Goal: Task Accomplishment & Management: Use online tool/utility

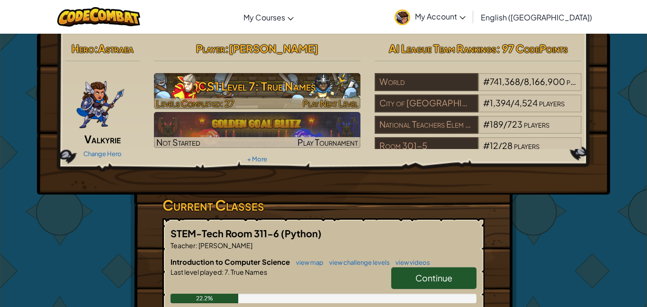
click at [275, 88] on h3 "CS1 Level 7: True Names" at bounding box center [257, 85] width 207 height 21
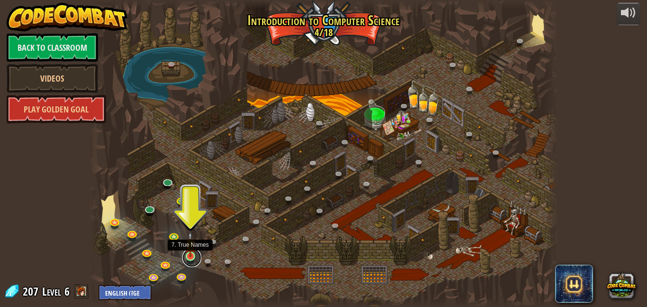
click at [190, 263] on link at bounding box center [191, 257] width 19 height 19
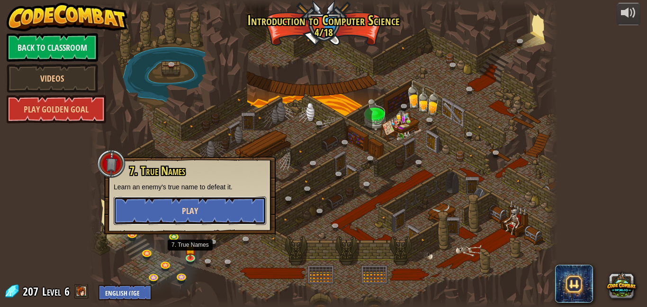
click at [212, 206] on button "Play" at bounding box center [190, 210] width 153 height 28
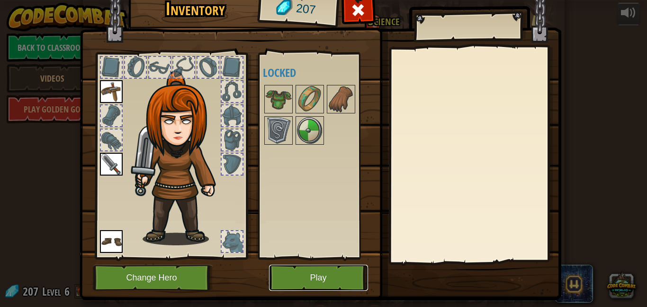
click at [279, 268] on button "Play" at bounding box center [318, 277] width 99 height 26
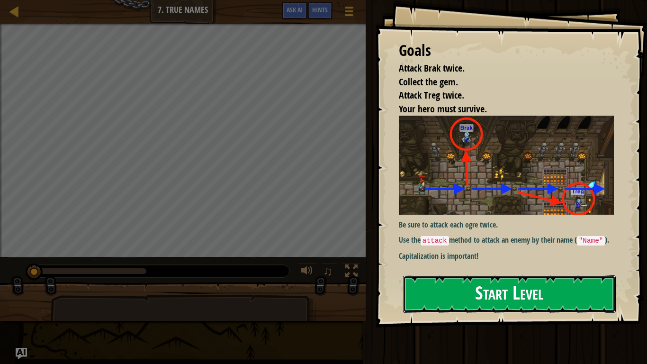
click at [507, 299] on button "Start Level" at bounding box center [509, 293] width 213 height 37
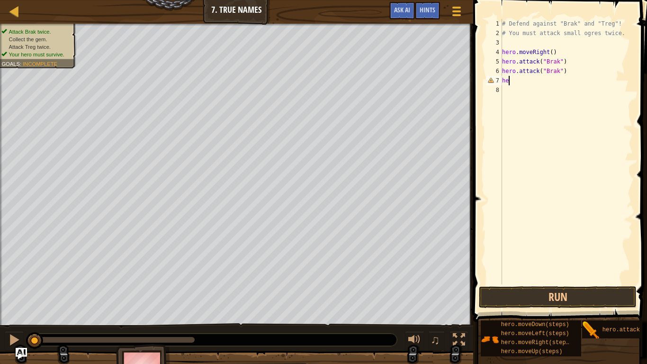
scroll to position [4, 0]
type textarea "h"
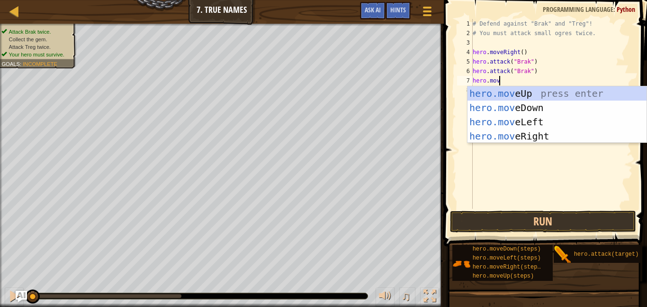
scroll to position [4, 4]
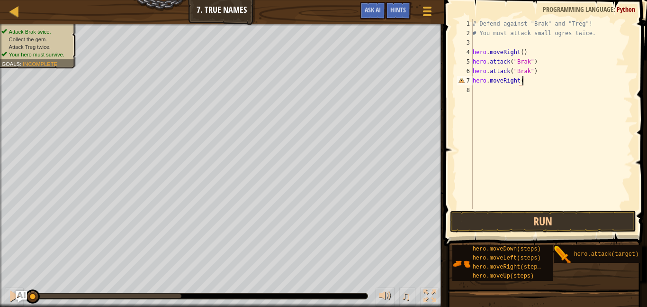
type textarea "hero.moveRight()"
type textarea "h"
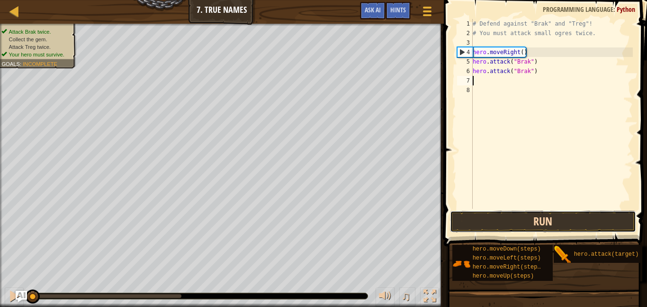
click at [519, 220] on button "Run" at bounding box center [543, 221] width 186 height 22
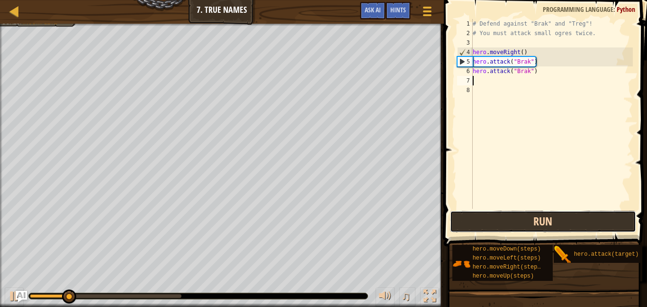
click at [519, 220] on button "Run" at bounding box center [543, 221] width 186 height 22
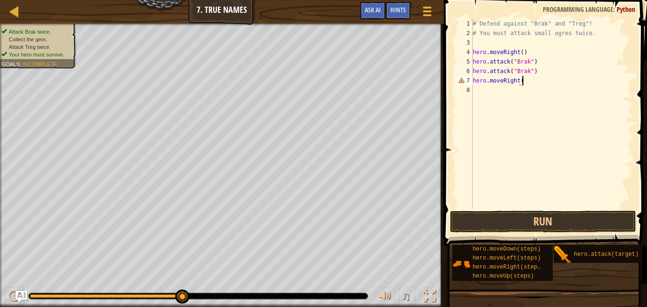
scroll to position [4, 7]
type textarea "hero.moveRight()"
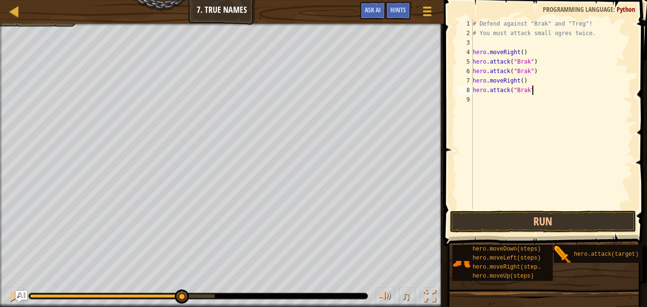
scroll to position [4, 8]
type textarea "hero.attack("Brak")"
click at [496, 216] on button "Run" at bounding box center [543, 221] width 186 height 22
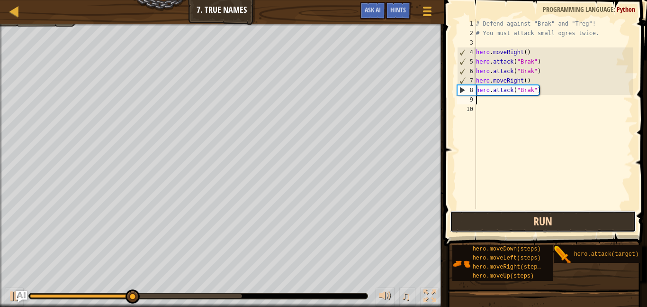
click at [496, 216] on button "Run" at bounding box center [543, 221] width 186 height 22
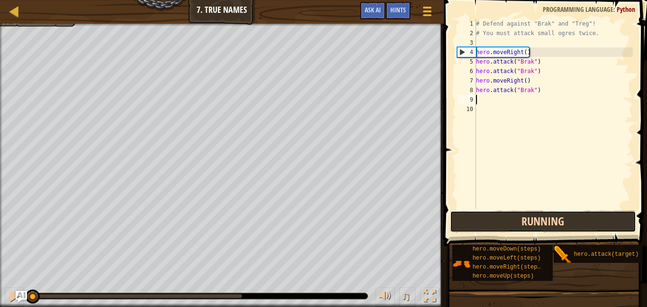
click at [496, 216] on button "Running" at bounding box center [543, 221] width 186 height 22
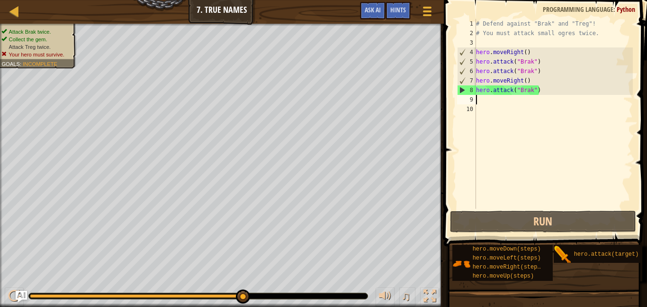
click at [533, 93] on div "# Defend against "Brak" and "Treg"! # You must attack small ogres twice. hero .…" at bounding box center [553, 123] width 159 height 209
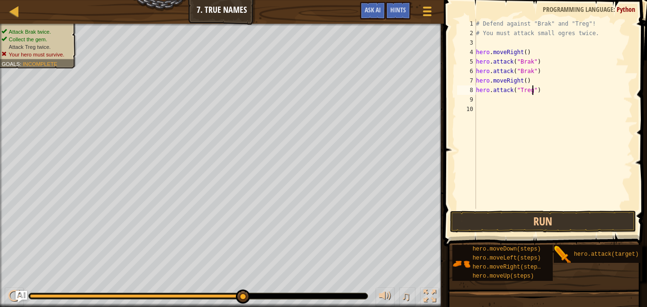
scroll to position [4, 8]
type textarea "hero.attack("Treg")"
click at [548, 218] on button "Run" at bounding box center [543, 221] width 186 height 22
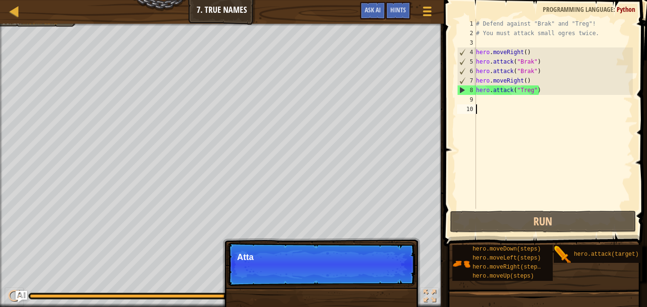
click at [489, 106] on div "# Defend against "Brak" and "Treg"! # You must attack small ogres twice. hero .…" at bounding box center [553, 123] width 159 height 209
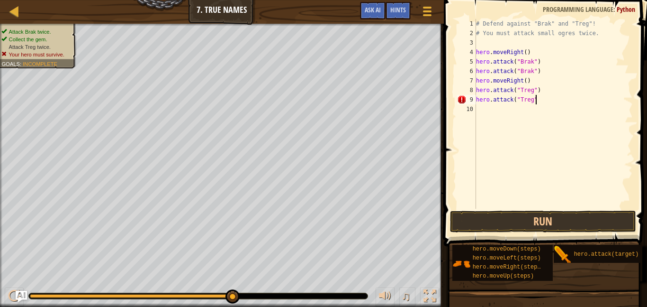
scroll to position [4, 9]
type textarea "hero.attack("Treg")"
click at [481, 225] on button "Run" at bounding box center [543, 221] width 186 height 22
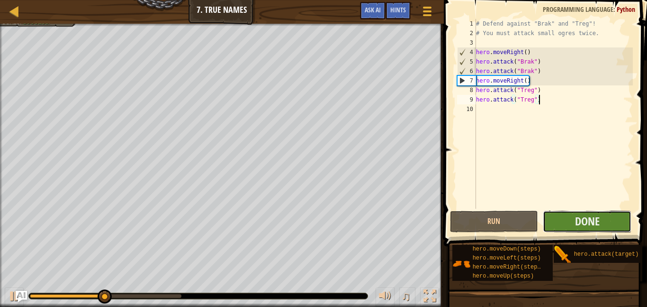
click at [572, 225] on button "Done" at bounding box center [587, 221] width 89 height 22
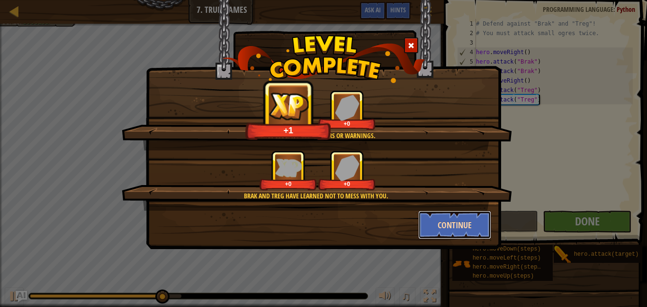
click at [461, 231] on button "Continue" at bounding box center [454, 224] width 73 height 28
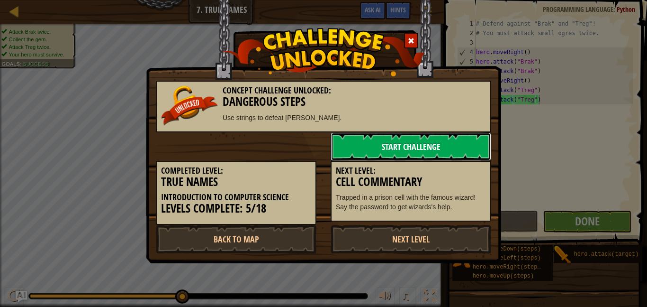
click at [415, 143] on link "Start Challenge" at bounding box center [411, 146] width 161 height 28
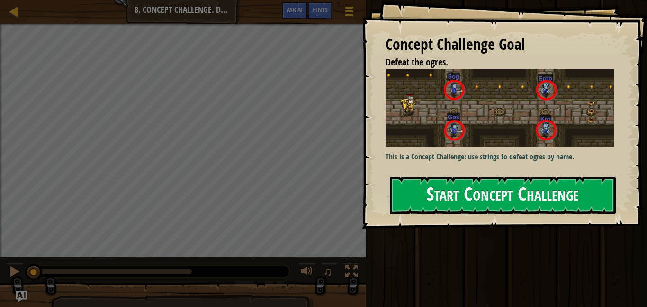
click at [381, 168] on div "Concept Challenge Goal Defeat the ogres. This is a Concept Challenge: use strin…" at bounding box center [504, 114] width 285 height 228
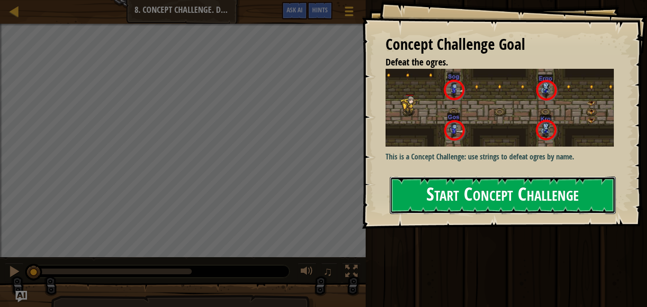
click at [445, 182] on button "Start Concept Challenge" at bounding box center [503, 194] width 226 height 37
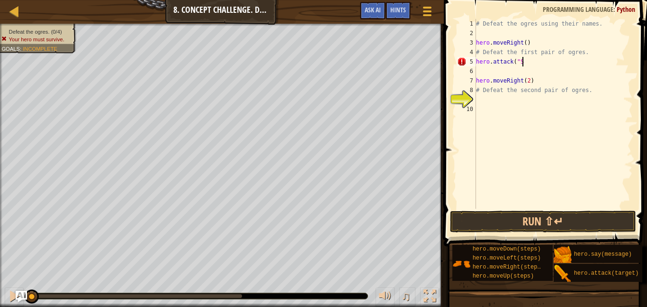
scroll to position [4, 7]
type textarea "hero.attack("Sog")"
drag, startPoint x: 550, startPoint y: 66, endPoint x: 475, endPoint y: 64, distance: 74.9
click at [475, 64] on div "hero.attack("Sog") 1 2 3 4 5 6 7 8 9 10 # Defeat the ogres using their names. h…" at bounding box center [544, 114] width 178 height 190
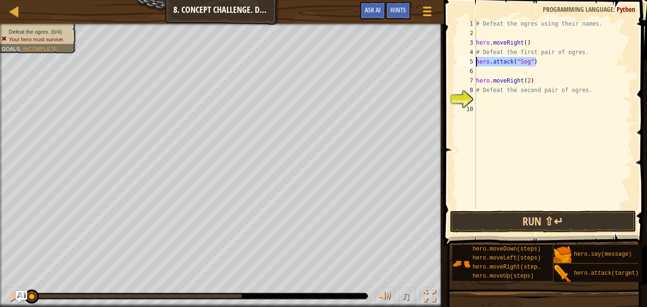
click at [482, 73] on div "# Defeat the ogres using their names. hero . moveRight ( ) # Defeat the first p…" at bounding box center [553, 123] width 159 height 209
click at [520, 91] on div "# Defeat the ogres using their names. hero . moveRight ( ) # Defeat the first p…" at bounding box center [553, 123] width 159 height 209
click at [487, 91] on div "# Defeat the ogres using their names. hero . moveRight ( ) # Defeat the first p…" at bounding box center [553, 123] width 159 height 209
click at [539, 73] on div "# Defeat the ogres using their names. hero . moveRight ( ) # Defeat the first p…" at bounding box center [553, 123] width 159 height 209
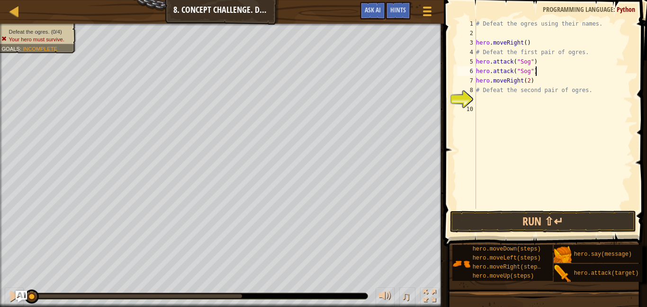
type textarea "hero.attack("Sog")"
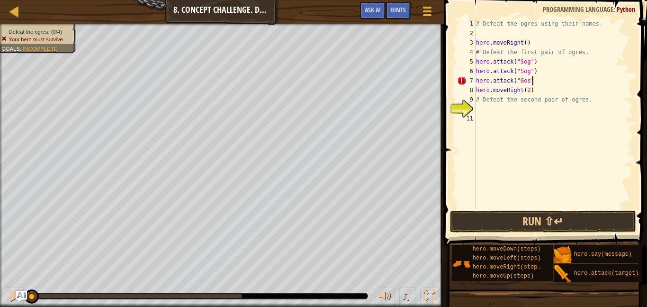
scroll to position [4, 8]
drag, startPoint x: 546, startPoint y: 78, endPoint x: 476, endPoint y: 82, distance: 69.7
click at [476, 82] on div "# Defeat the ogres using their names. hero . moveRight ( ) # Defeat the first p…" at bounding box center [553, 123] width 159 height 209
type textarea "hero.attack("Gos")"
click at [540, 84] on div "# Defeat the ogres using their names. hero . moveRight ( ) # Defeat the first p…" at bounding box center [553, 114] width 159 height 190
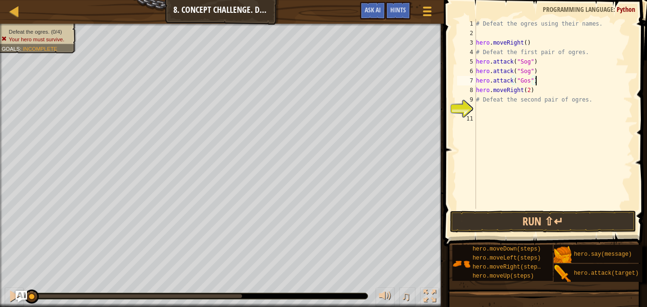
scroll to position [4, 0]
paste textarea "hero.attack("Gos")"
type textarea "hero.attack("Gos")"
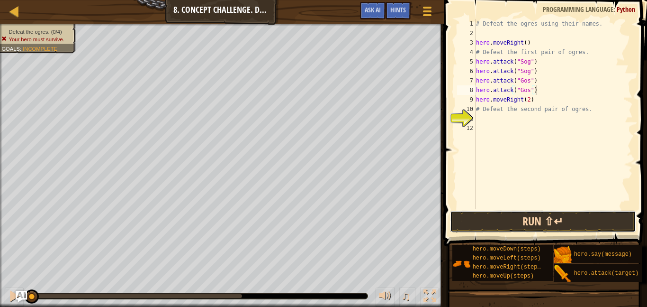
click at [503, 215] on button "Run ⇧↵" at bounding box center [543, 221] width 186 height 22
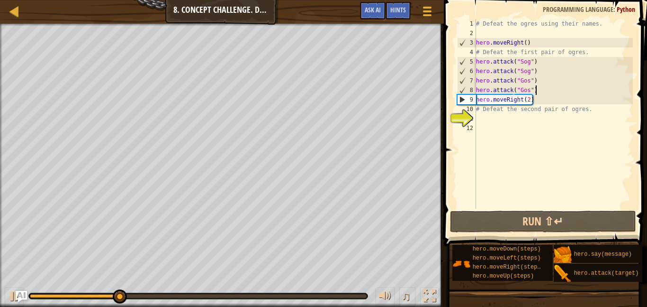
click at [493, 115] on div "# Defeat the ogres using their names. hero . moveRight ( ) # Defeat the first p…" at bounding box center [553, 123] width 159 height 209
type textarea "# Defeat the second pair of ogres."
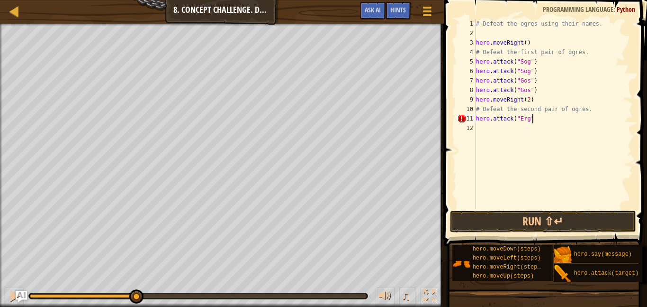
scroll to position [4, 8]
drag, startPoint x: 542, startPoint y: 122, endPoint x: 477, endPoint y: 124, distance: 65.0
click at [477, 124] on div "# Defeat the ogres using their names. hero . moveRight ( ) # Defeat the first p…" at bounding box center [553, 123] width 159 height 209
click at [528, 118] on div "# Defeat the ogres using their names. hero . moveRight ( ) # Defeat the first p…" at bounding box center [553, 123] width 159 height 209
drag, startPoint x: 557, startPoint y: 117, endPoint x: 473, endPoint y: 119, distance: 83.4
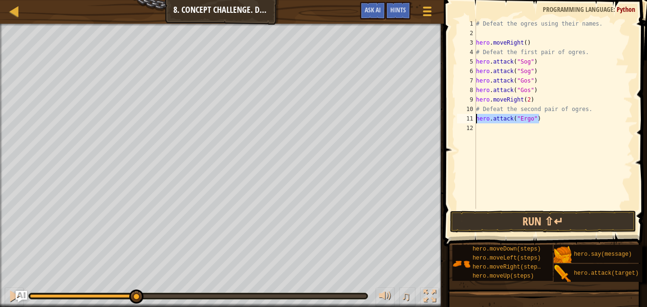
click at [473, 119] on div "hero.attack("Ergo") 1 2 3 4 5 6 7 8 9 10 11 12 # Defeat the ogres using their n…" at bounding box center [544, 114] width 178 height 190
type textarea "hero.attack("Ergo")"
click at [539, 118] on div "# Defeat the ogres using their names. hero . moveRight ( ) # Defeat the first p…" at bounding box center [553, 114] width 159 height 190
paste textarea "hero.attack("Ergo")"
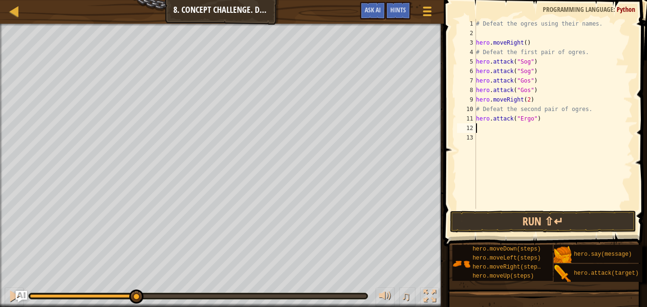
type textarea "hero.attack("Ergo")"
type textarea "g"
drag, startPoint x: 544, startPoint y: 141, endPoint x: 476, endPoint y: 139, distance: 68.3
click at [476, 139] on div "hero.attack("Kro") 1 2 3 4 5 6 7 8 9 10 11 12 13 14 # Defeat the ogres using th…" at bounding box center [544, 114] width 178 height 190
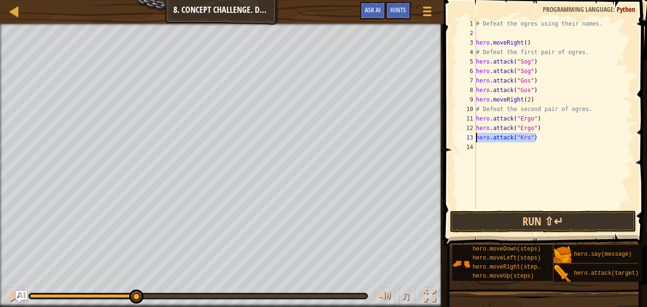
type textarea "hero.attack("Kro")"
click at [567, 140] on div "# Defeat the ogres using their names. hero . moveRight ( ) # Defeat the first p…" at bounding box center [553, 114] width 159 height 190
paste textarea "hero.attack("Kro")"
type textarea "hero.attack("Kro")"
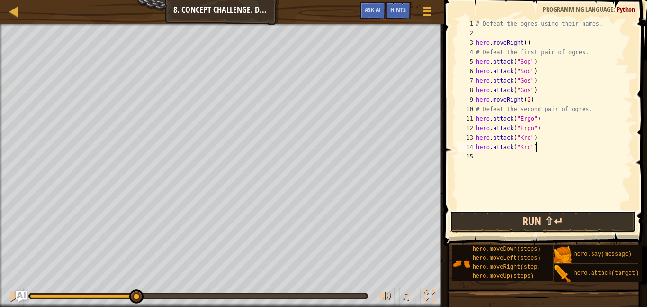
click at [502, 228] on button "Run ⇧↵" at bounding box center [543, 221] width 186 height 22
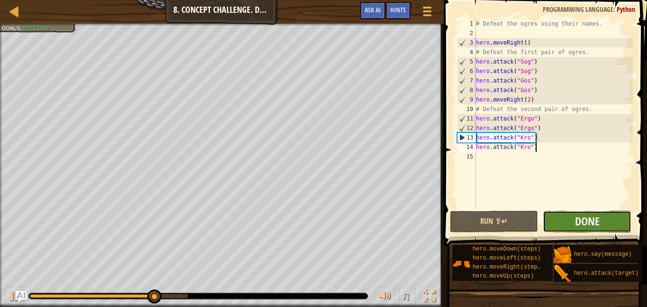
click at [571, 223] on button "Done" at bounding box center [587, 221] width 89 height 22
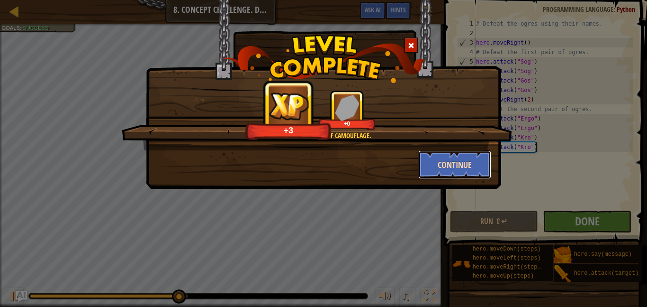
click at [433, 160] on button "Continue" at bounding box center [454, 164] width 73 height 28
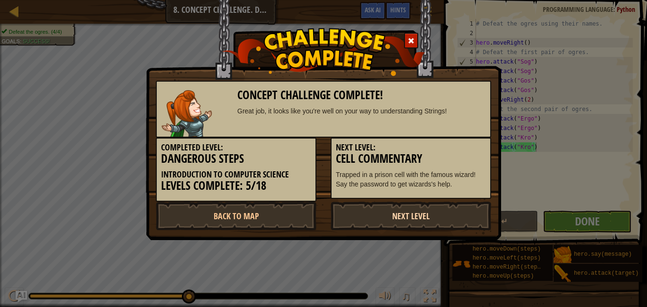
click at [434, 210] on link "Next Level" at bounding box center [411, 215] width 161 height 28
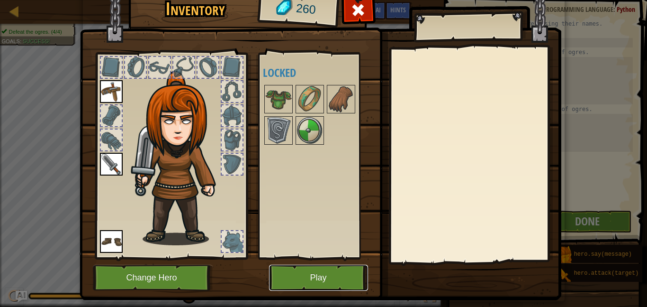
click at [322, 268] on button "Play" at bounding box center [318, 277] width 99 height 26
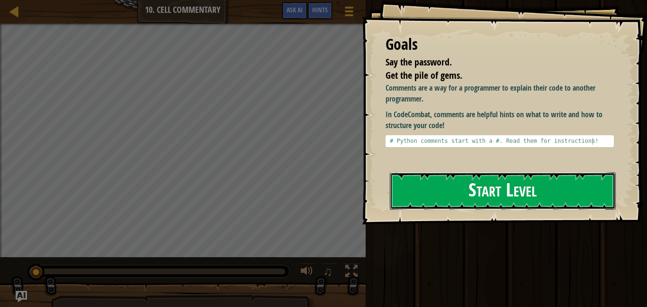
click at [432, 174] on button "Start Level" at bounding box center [503, 190] width 226 height 37
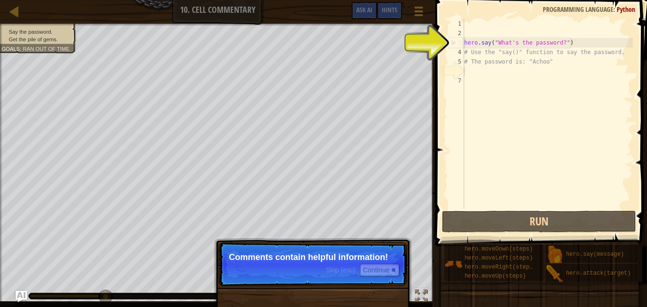
click at [509, 58] on div "hero . say ( "What's the password?" ) # Use the "say()" function to say the pas…" at bounding box center [548, 123] width 171 height 209
click at [497, 51] on div "hero . say ( "What's the password?" ) # Use the "say()" function to say the pas…" at bounding box center [548, 123] width 171 height 209
type textarea "# Use the "say()" function to say the password."
click at [481, 72] on div "hero . say ( "What's the password?" ) # Use the "say()" function to say the pas…" at bounding box center [548, 123] width 171 height 209
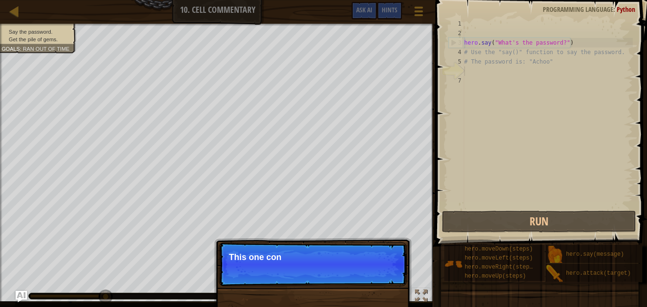
click at [479, 73] on div "hero . say ( "What's the password?" ) # Use the "say()" function to say the pas…" at bounding box center [548, 123] width 171 height 209
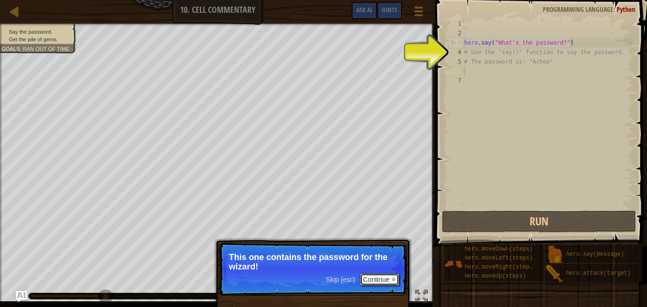
click at [384, 284] on button "Continue" at bounding box center [379, 279] width 39 height 12
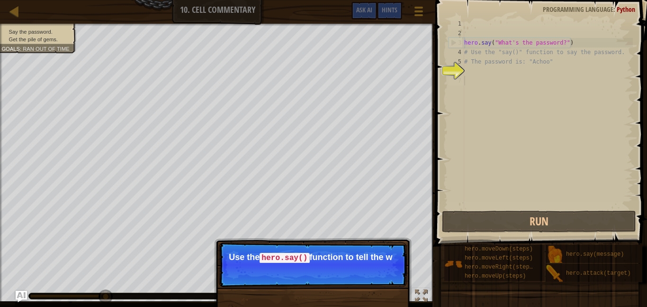
click at [480, 78] on div "hero . say ( "What's the password?" ) # Use the "say()" function to say the pas…" at bounding box center [548, 123] width 171 height 209
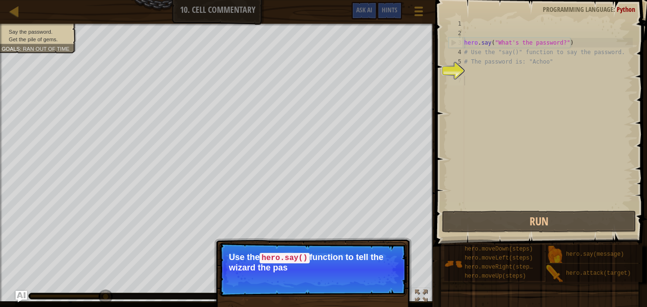
click at [480, 78] on div "hero . say ( "What's the password?" ) # Use the "say()" function to say the pas…" at bounding box center [548, 123] width 171 height 209
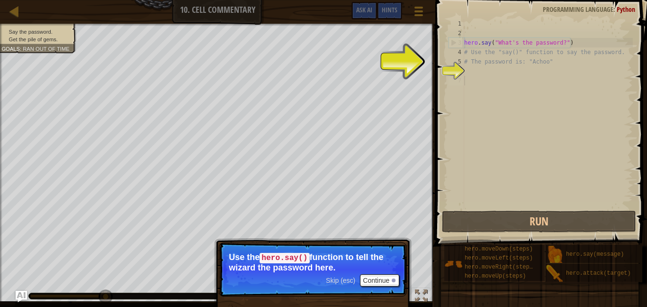
click at [463, 67] on div "6" at bounding box center [457, 70] width 16 height 9
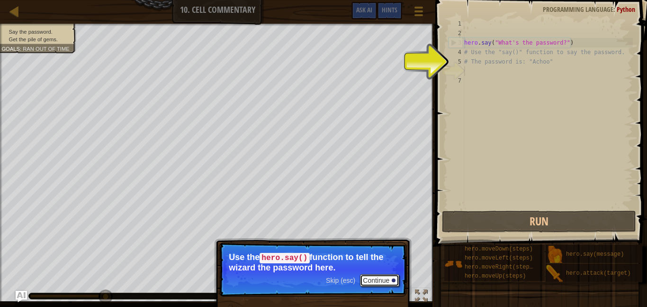
click at [386, 280] on button "Continue" at bounding box center [379, 280] width 39 height 12
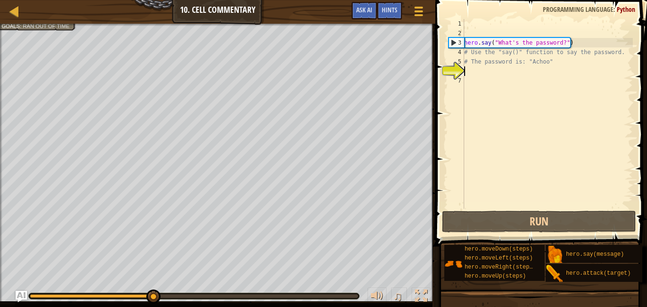
click at [473, 77] on div "hero . say ( "What's the password?" ) # Use the "say()" function to say the pas…" at bounding box center [548, 123] width 171 height 209
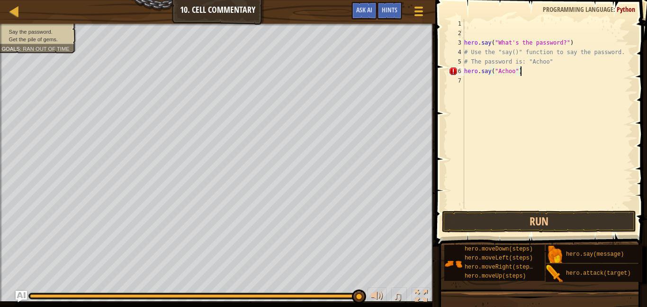
scroll to position [4, 8]
type textarea "hero.say("Achoo")"
click at [471, 229] on button "Run" at bounding box center [539, 221] width 194 height 22
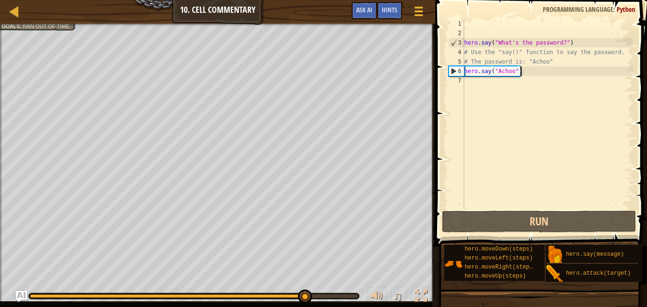
click at [474, 83] on div "hero . say ( "What's the password?" ) # Use the "say()" function to say the pas…" at bounding box center [548, 123] width 171 height 209
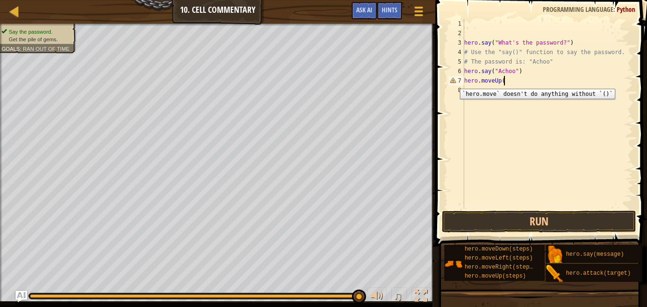
scroll to position [4, 6]
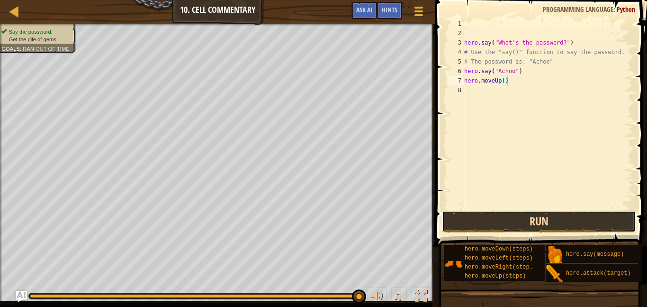
click at [463, 215] on button "Run" at bounding box center [539, 221] width 194 height 22
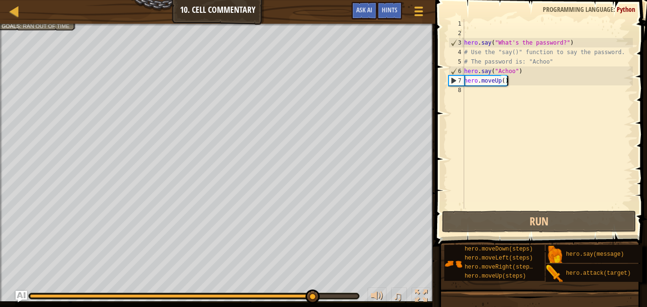
click at [511, 80] on div "hero . say ( "What's the password?" ) # Use the "say()" function to say the pas…" at bounding box center [548, 123] width 171 height 209
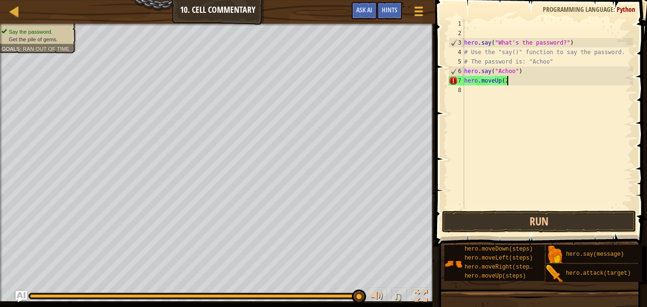
scroll to position [4, 6]
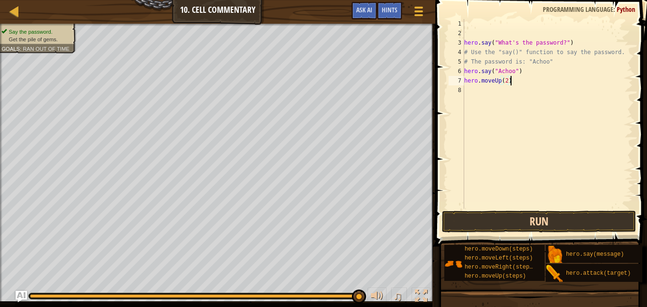
type textarea "hero.moveUp(2)"
click at [533, 219] on button "Run" at bounding box center [539, 221] width 194 height 22
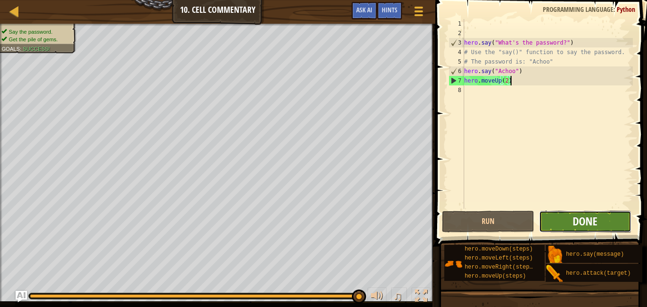
click at [585, 218] on span "Done" at bounding box center [585, 220] width 25 height 15
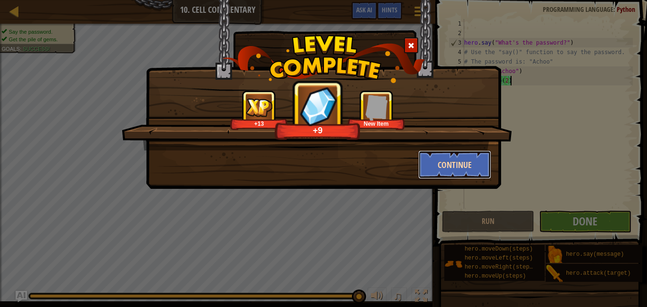
click at [467, 167] on button "Continue" at bounding box center [454, 164] width 73 height 28
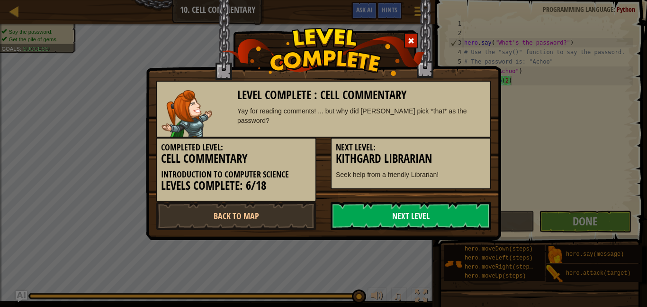
click at [409, 220] on link "Next Level" at bounding box center [411, 215] width 161 height 28
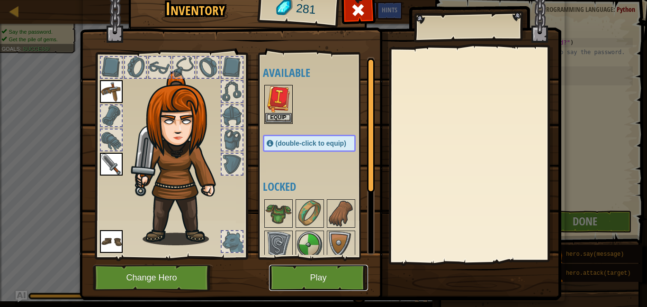
click at [325, 284] on button "Play" at bounding box center [318, 277] width 99 height 26
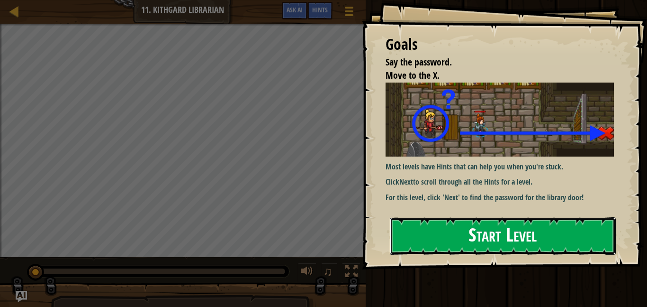
click at [499, 230] on button "Start Level" at bounding box center [503, 235] width 226 height 37
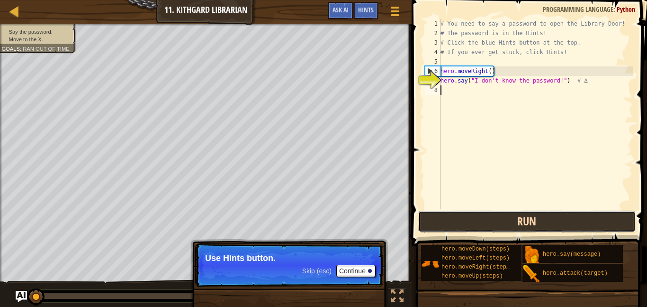
click at [500, 223] on button "Run" at bounding box center [527, 221] width 218 height 22
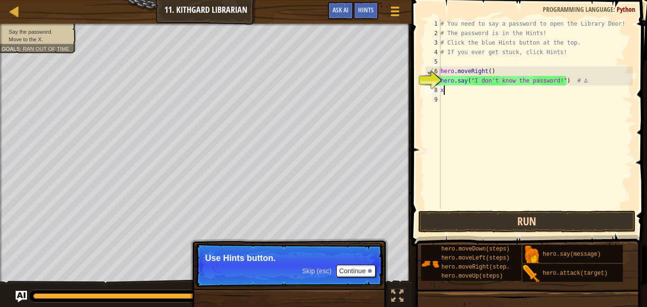
scroll to position [4, 0]
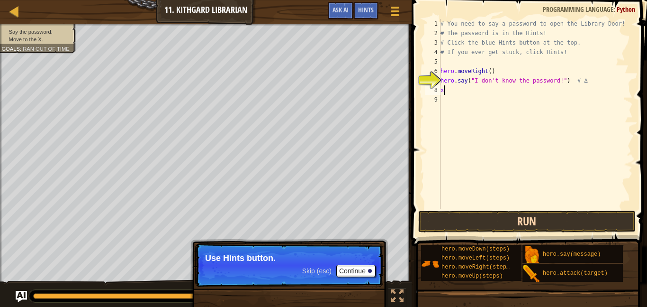
type textarea "x"
click at [488, 229] on button "Run" at bounding box center [527, 221] width 218 height 22
click at [440, 90] on div "8" at bounding box center [433, 89] width 16 height 9
type textarea "hero.moveRight()"
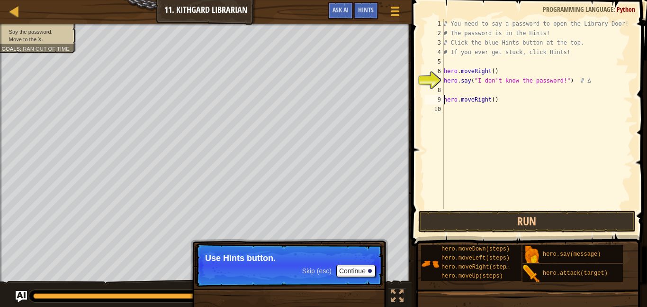
click at [452, 91] on div "# You need to say a password to open the Library Door! # The password is in the…" at bounding box center [537, 123] width 191 height 209
click at [484, 226] on button "Run" at bounding box center [527, 221] width 218 height 22
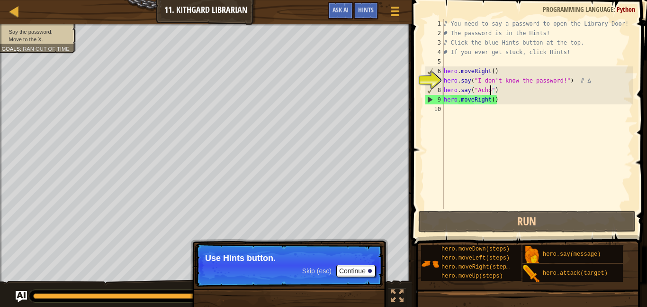
click at [490, 88] on div "# You need to say a password to open the Library Door! # The password is in the…" at bounding box center [537, 123] width 191 height 209
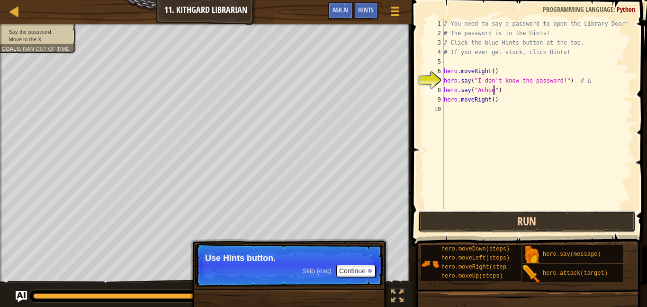
click at [490, 224] on button "Run" at bounding box center [527, 221] width 218 height 22
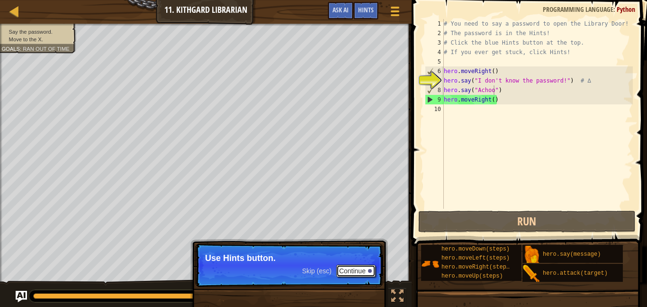
click at [356, 270] on button "Continue" at bounding box center [355, 270] width 39 height 12
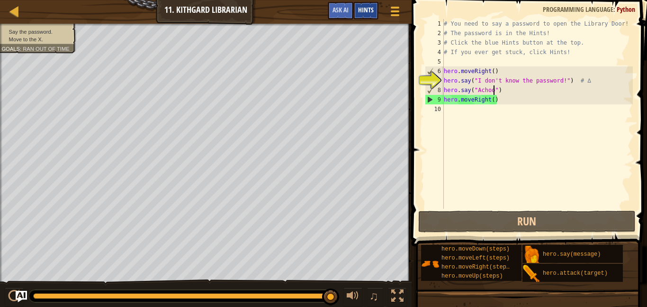
click at [367, 12] on span "Hints" at bounding box center [366, 9] width 16 height 9
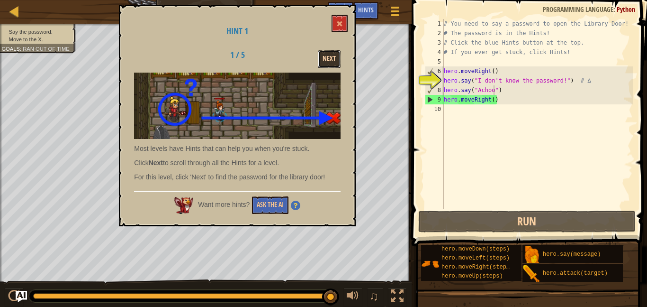
click at [337, 57] on button "Next" at bounding box center [329, 59] width 23 height 18
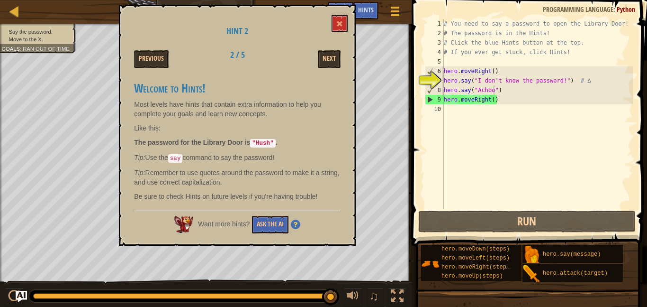
click at [494, 90] on div "# You need to say a password to open the Library Door! # The password is in the…" at bounding box center [537, 123] width 191 height 209
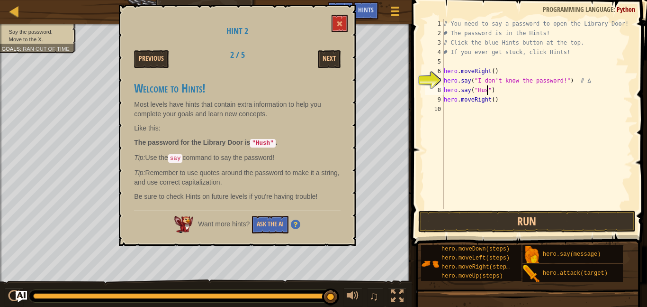
scroll to position [4, 7]
type textarea "hero.say("Hush")"
click at [515, 218] on button "Run" at bounding box center [527, 221] width 218 height 22
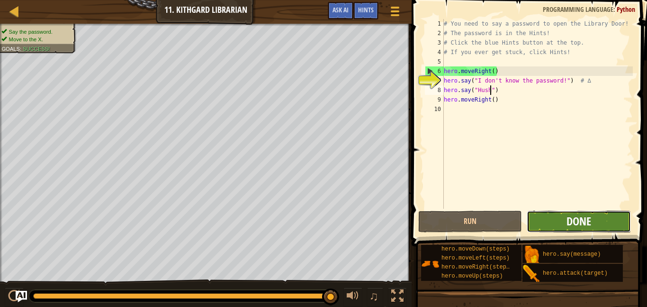
click at [577, 223] on span "Done" at bounding box center [579, 220] width 25 height 15
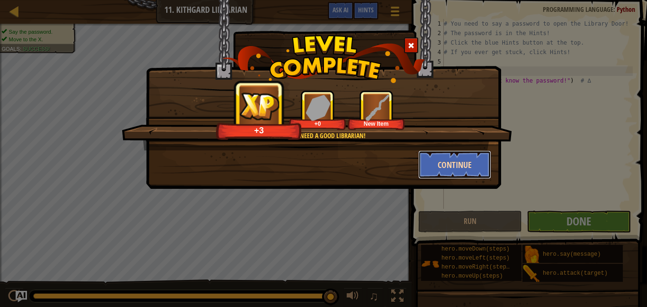
click at [461, 169] on button "Continue" at bounding box center [454, 164] width 73 height 28
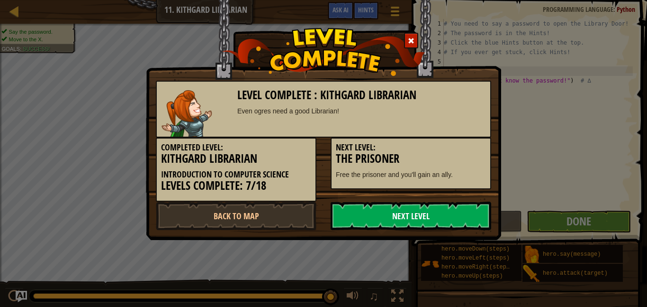
click at [400, 213] on link "Next Level" at bounding box center [411, 215] width 161 height 28
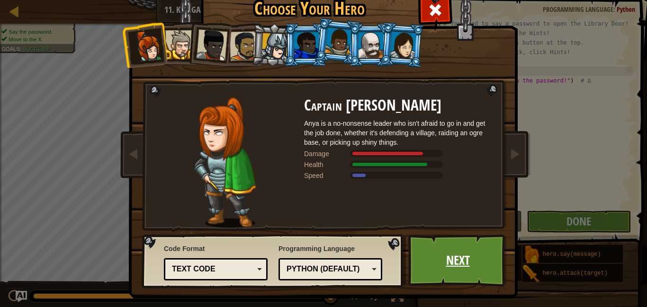
click at [457, 275] on link "Next" at bounding box center [458, 260] width 99 height 52
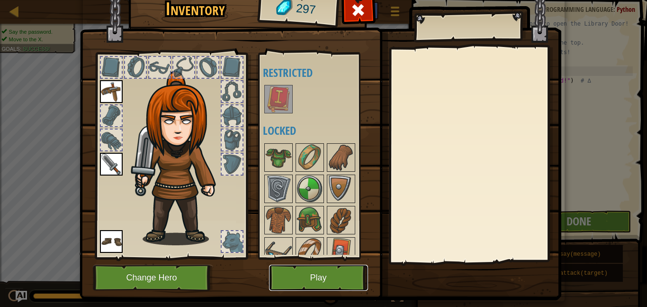
click at [330, 283] on button "Play" at bounding box center [318, 277] width 99 height 26
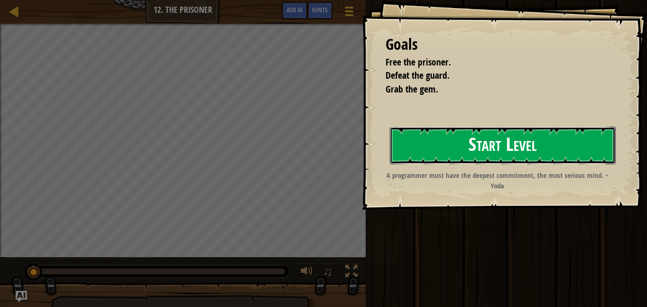
click at [531, 140] on button "Start Level" at bounding box center [503, 145] width 226 height 37
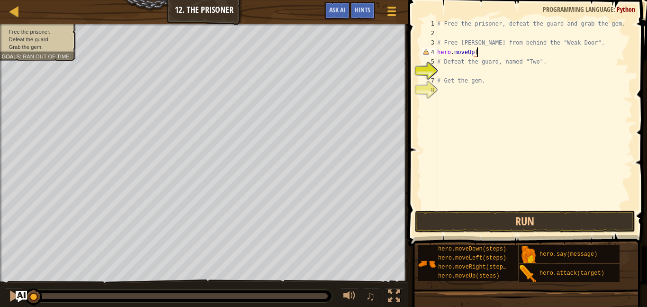
scroll to position [4, 6]
click at [473, 209] on span at bounding box center [529, 110] width 246 height 274
click at [468, 218] on button "Run" at bounding box center [525, 221] width 221 height 22
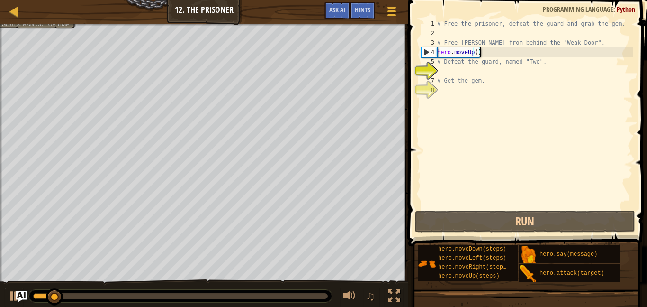
click at [487, 56] on div "# Free the prisoner, defeat the guard and grab the gem. # Free [PERSON_NAME] fr…" at bounding box center [535, 123] width 198 height 209
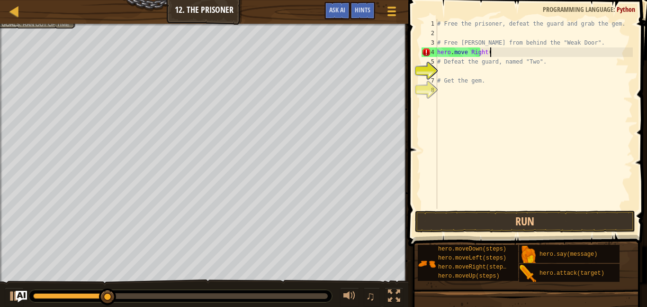
scroll to position [4, 8]
type textarea "hero.move Right()"
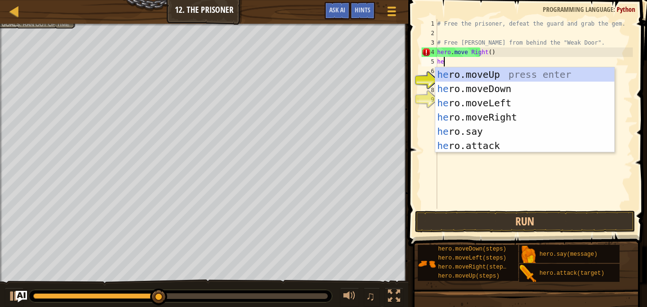
scroll to position [4, 0]
type textarea "h"
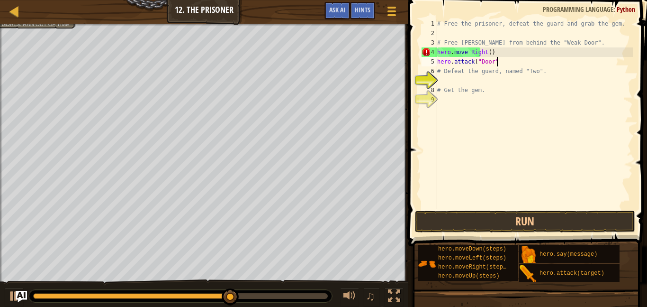
scroll to position [4, 9]
click at [439, 226] on button "Run" at bounding box center [525, 221] width 221 height 22
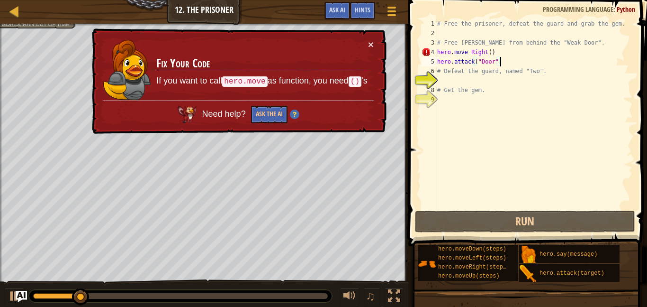
click at [467, 53] on div "# Free the prisoner, defeat the guard and grab the gem. # Free [PERSON_NAME] fr…" at bounding box center [535, 123] width 198 height 209
type textarea "hero.moveRight()"
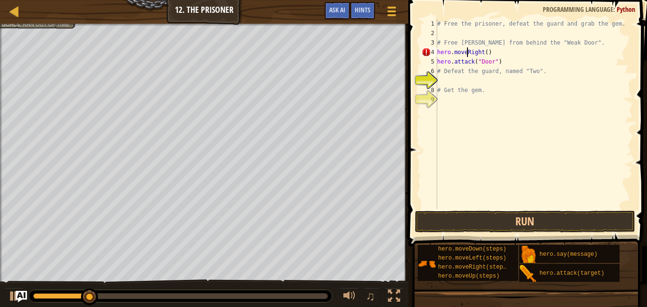
scroll to position [4, 7]
click at [487, 229] on button "Run" at bounding box center [525, 221] width 221 height 22
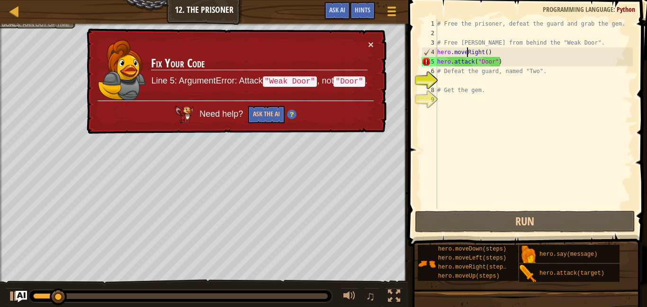
click at [487, 164] on div "# Free the prisoner, defeat the guard and grab the gem. # Free [PERSON_NAME] fr…" at bounding box center [535, 123] width 198 height 209
click at [481, 63] on div "# Free the prisoner, defeat the guard and grab the gem. # Free [PERSON_NAME] fr…" at bounding box center [535, 123] width 198 height 209
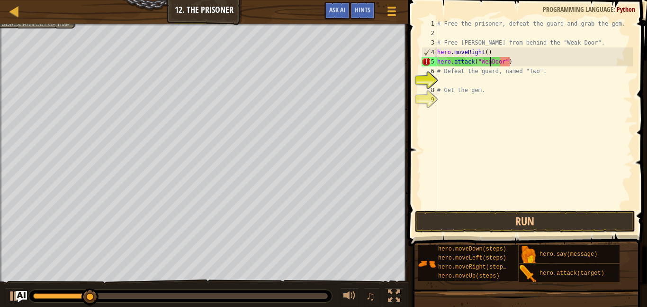
scroll to position [4, 8]
type textarea "hero.attack("Weak Door")"
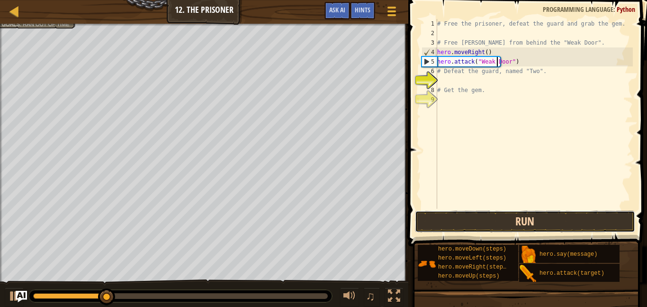
click at [491, 215] on button "Run" at bounding box center [525, 221] width 221 height 22
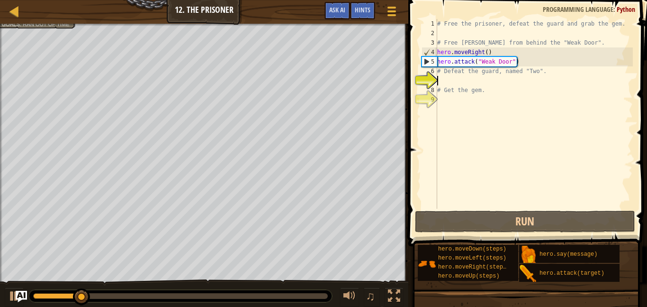
click at [466, 77] on div "# Free the prisoner, defeat the guard and grab the gem. # Free [PERSON_NAME] fr…" at bounding box center [535, 123] width 198 height 209
click at [451, 73] on div "# Free the prisoner, defeat the guard and grab the gem. # Free [PERSON_NAME] fr…" at bounding box center [535, 123] width 198 height 209
type textarea "# Defeat the guard, named "Two"."
click at [453, 79] on div "# Free the prisoner, defeat the guard and grab the gem. # Free [PERSON_NAME] fr…" at bounding box center [535, 123] width 198 height 209
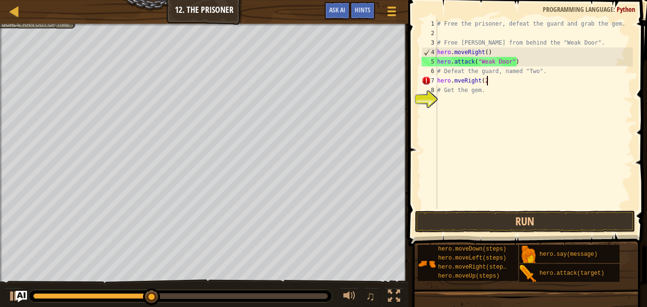
scroll to position [4, 7]
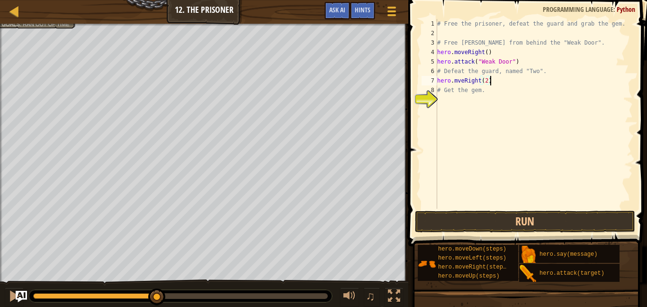
click at [476, 91] on div "# Free the prisoner, defeat the guard and grab the gem. # Free [PERSON_NAME] fr…" at bounding box center [535, 123] width 198 height 209
type textarea "# Get the gem."
click at [459, 103] on div "# Free the prisoner, defeat the guard and grab the gem. # Free [PERSON_NAME] fr…" at bounding box center [535, 123] width 198 height 209
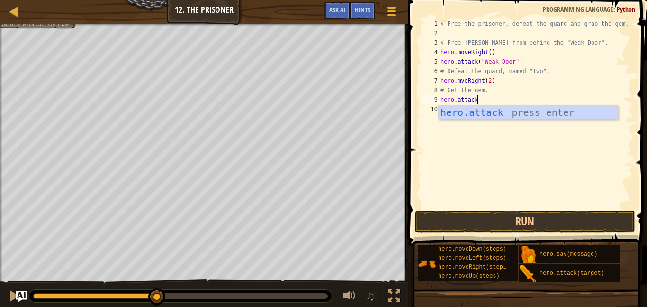
scroll to position [4, 5]
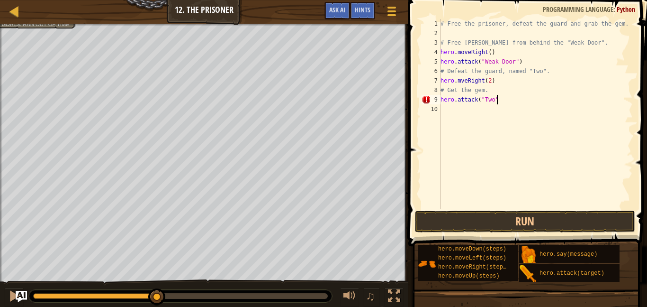
type textarea "hero.attack("Two")"
click at [456, 221] on button "Run" at bounding box center [525, 221] width 221 height 22
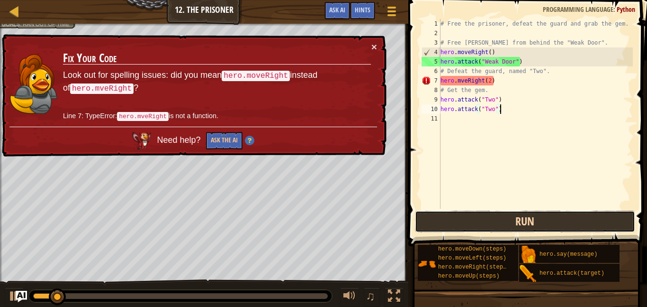
click at [456, 221] on button "Run" at bounding box center [525, 221] width 221 height 22
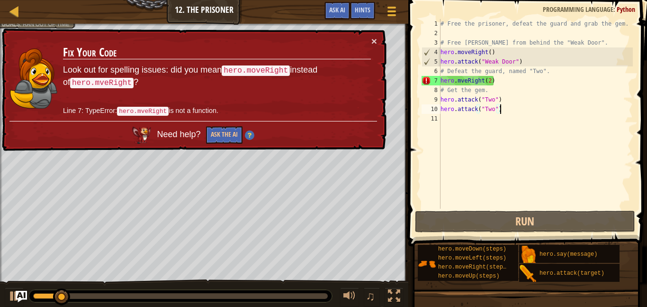
click at [462, 80] on div "# Free the prisoner, defeat the guard and grab the gem. # Free [PERSON_NAME] fr…" at bounding box center [536, 123] width 194 height 209
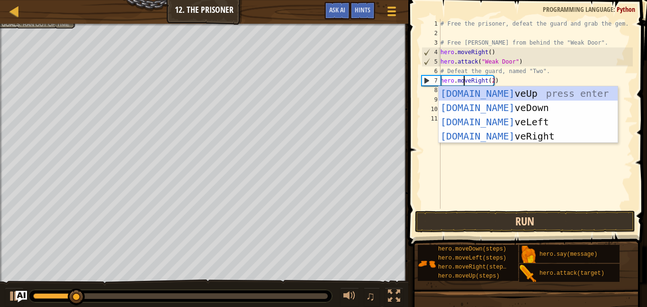
type textarea "hero.moveRight(2)"
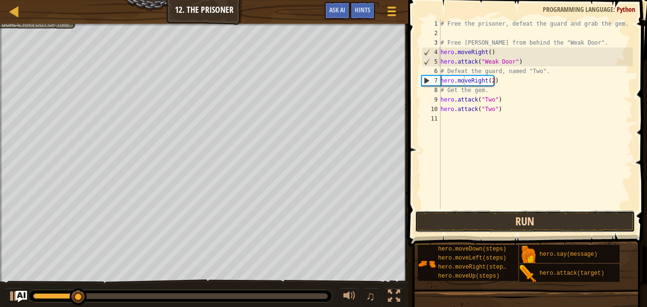
click at [520, 221] on button "Run" at bounding box center [525, 221] width 221 height 22
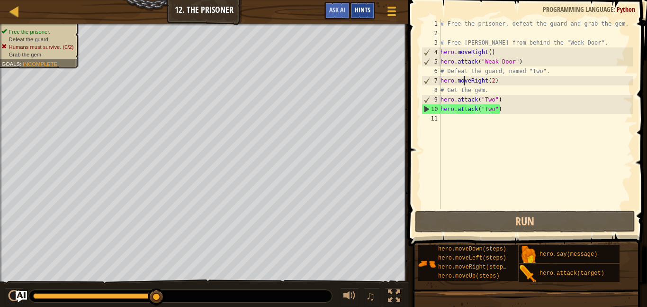
click at [364, 10] on span "Hints" at bounding box center [363, 9] width 16 height 9
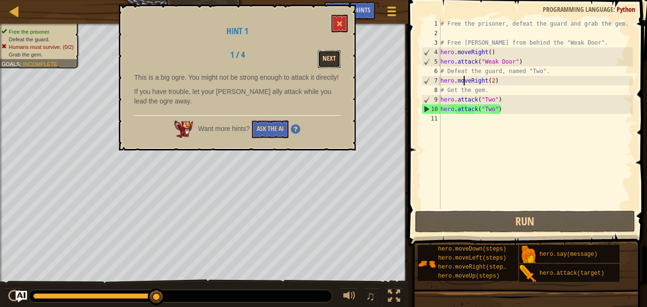
click at [332, 56] on button "Next" at bounding box center [329, 59] width 23 height 18
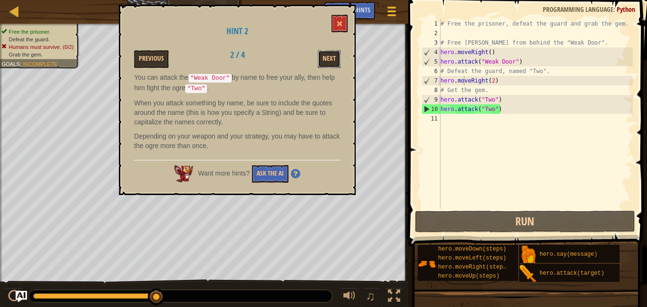
click at [332, 56] on button "Next" at bounding box center [329, 59] width 23 height 18
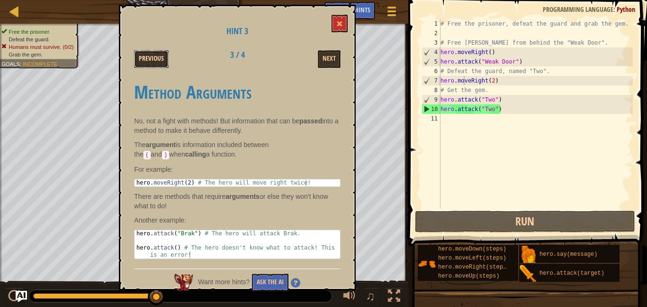
click at [161, 55] on button "Previous" at bounding box center [151, 59] width 35 height 18
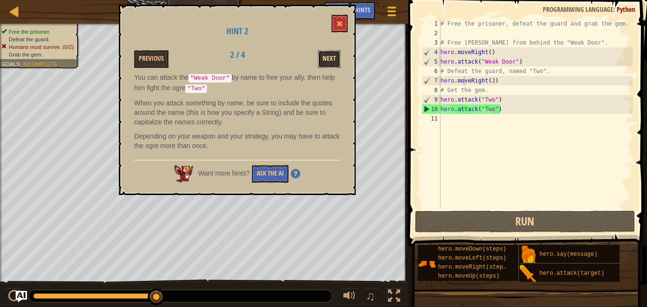
click at [336, 55] on button "Next" at bounding box center [329, 59] width 23 height 18
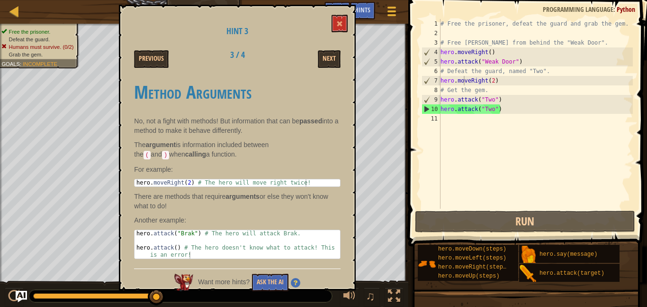
click at [464, 131] on div "# Free the prisoner, defeat the guard and grab the gem. # Free [PERSON_NAME] fr…" at bounding box center [536, 123] width 194 height 209
drag, startPoint x: 442, startPoint y: 108, endPoint x: 553, endPoint y: 114, distance: 111.1
click at [553, 114] on div "# Free the prisoner, defeat the guard and grab the gem. # Free [PERSON_NAME] fr…" at bounding box center [536, 123] width 194 height 209
type textarea "hero.attack("Two")"
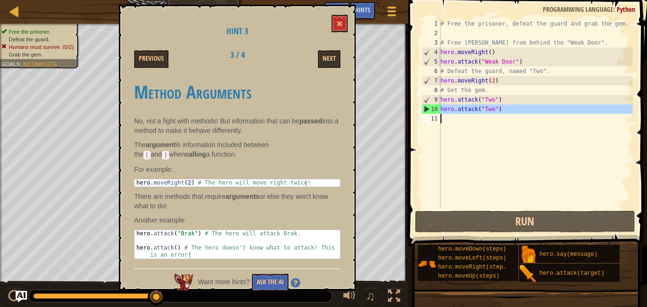
paste textarea
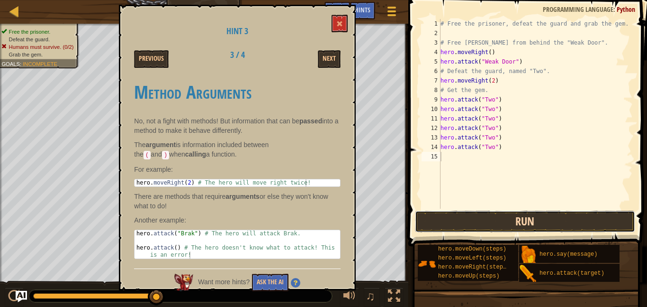
click at [534, 219] on button "Run" at bounding box center [525, 221] width 221 height 22
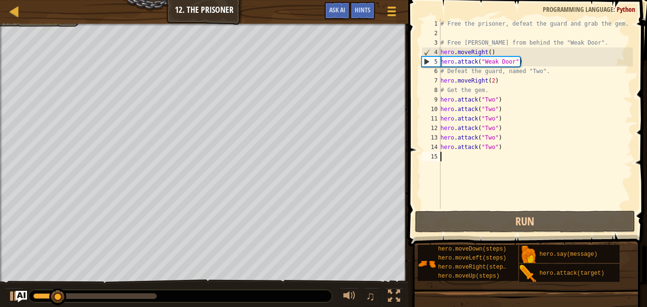
click at [452, 186] on div "# Free the prisoner, defeat the guard and grab the gem. # Free [PERSON_NAME] fr…" at bounding box center [536, 123] width 194 height 209
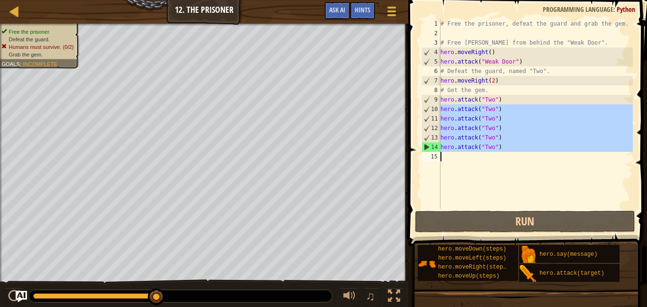
drag, startPoint x: 442, startPoint y: 110, endPoint x: 503, endPoint y: 160, distance: 78.5
click at [503, 160] on div "# Free the prisoner, defeat the guard and grab the gem. # Free [PERSON_NAME] fr…" at bounding box center [536, 123] width 194 height 209
type textarea "hero.attack("Two")"
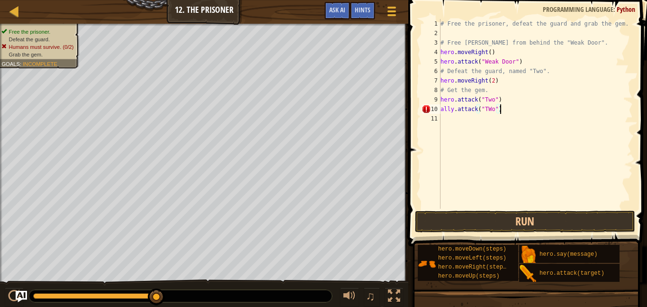
scroll to position [4, 8]
type textarea "ally.attack("TWo")"
click at [492, 225] on button "Run" at bounding box center [525, 221] width 221 height 22
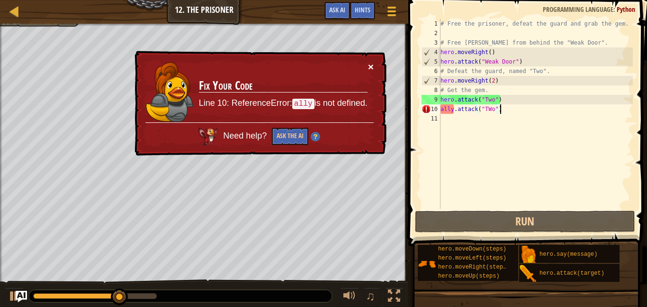
click at [371, 64] on button "×" at bounding box center [372, 68] width 6 height 10
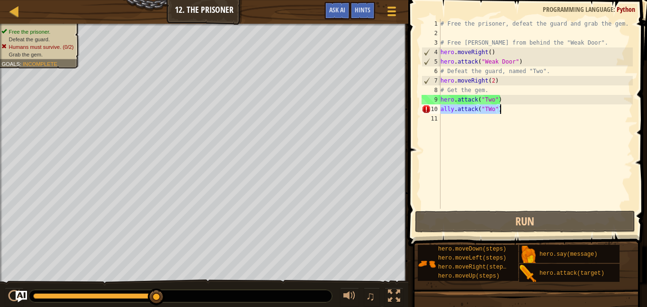
drag, startPoint x: 442, startPoint y: 110, endPoint x: 501, endPoint y: 109, distance: 59.3
click at [501, 109] on div "# Free the prisoner, defeat the guard and grab the gem. # Free [PERSON_NAME] fr…" at bounding box center [536, 123] width 194 height 209
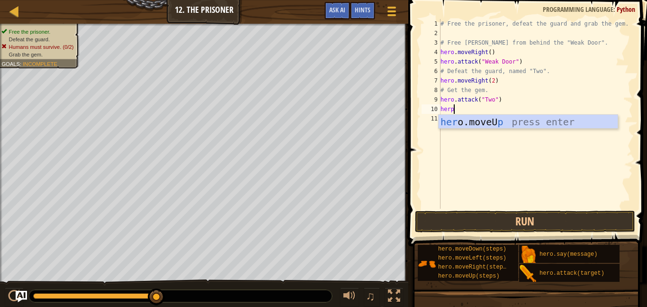
scroll to position [4, 1]
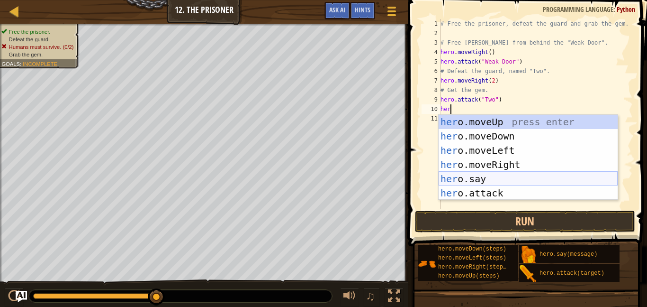
click at [453, 180] on div "her o.moveUp press enter her o.moveDown press enter her o.moveLeft press enter …" at bounding box center [528, 172] width 179 height 114
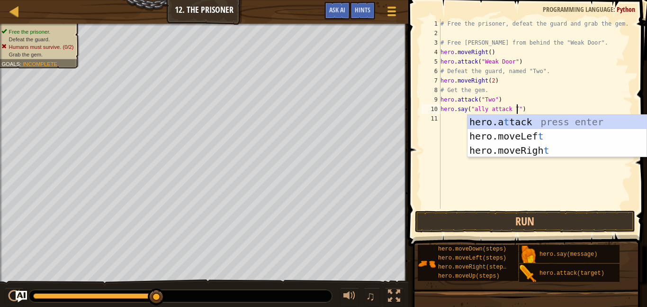
scroll to position [4, 12]
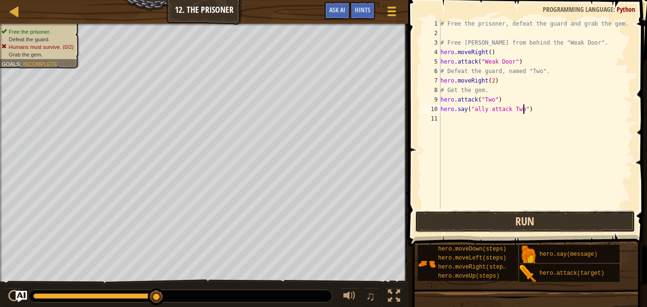
click at [474, 214] on button "Run" at bounding box center [525, 221] width 221 height 22
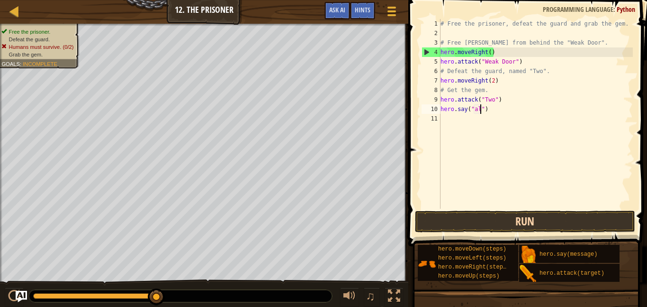
type textarea "hero.say("")"
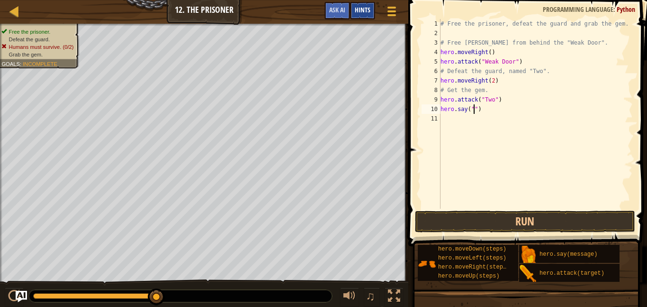
click at [358, 2] on div "Hints" at bounding box center [362, 11] width 25 height 18
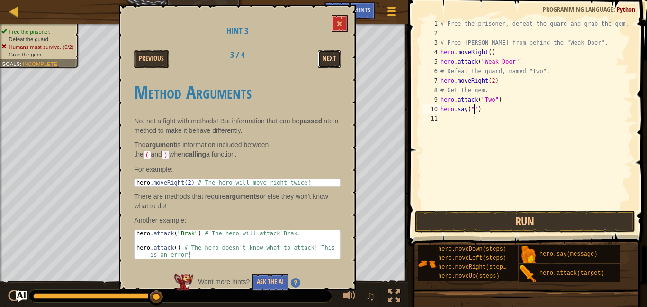
click at [331, 56] on button "Next" at bounding box center [329, 59] width 23 height 18
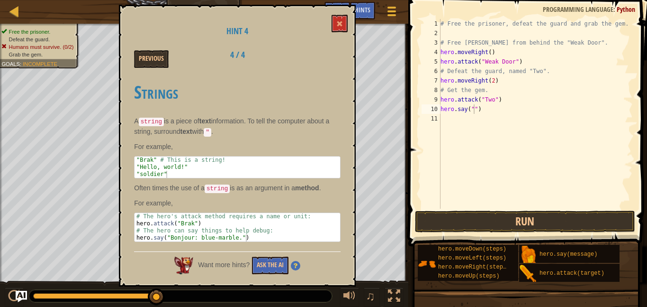
click at [193, 210] on div "Strings A string is a piece of text information. To tell the computer about a s…" at bounding box center [237, 160] width 207 height 174
click at [200, 213] on div "# The hero's attack method requires a name or unit: hero . attack ( "Brak" ) # …" at bounding box center [238, 234] width 206 height 43
type textarea "# The hero's attack method requires a name or unit:"
click at [150, 60] on button "Previous" at bounding box center [151, 59] width 35 height 18
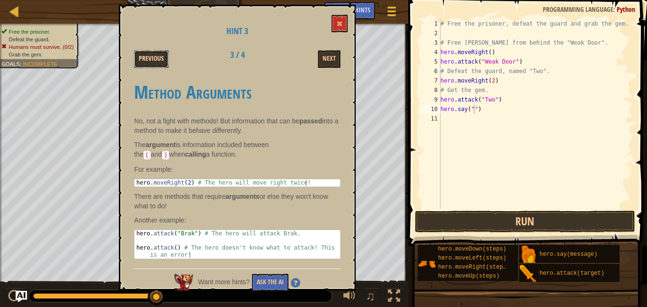
click at [153, 59] on button "Previous" at bounding box center [151, 59] width 35 height 18
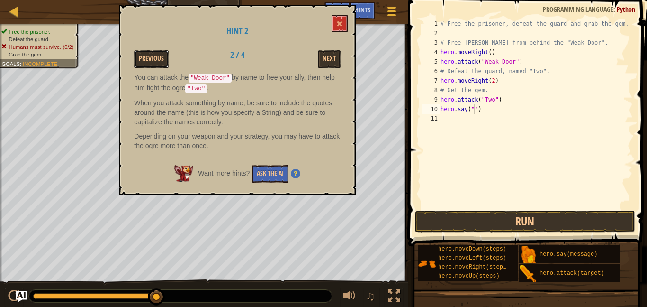
click at [153, 59] on button "Previous" at bounding box center [151, 59] width 35 height 18
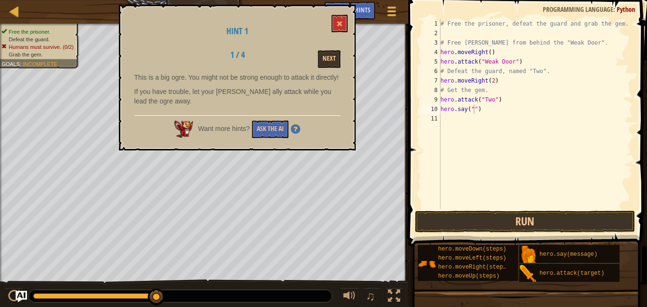
click at [342, 57] on div "Next" at bounding box center [310, 59] width 73 height 18
click at [330, 59] on button "Next" at bounding box center [329, 59] width 23 height 18
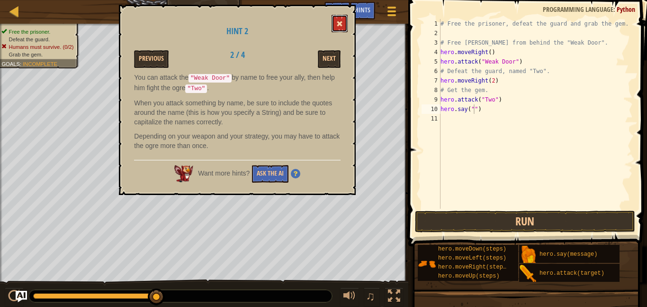
click at [338, 30] on button at bounding box center [340, 24] width 16 height 18
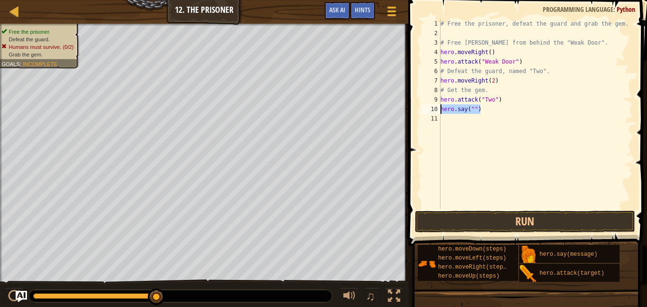
drag, startPoint x: 483, startPoint y: 111, endPoint x: 440, endPoint y: 111, distance: 43.6
click at [440, 111] on div "hero.say("") 1 2 3 4 5 6 7 8 9 10 11 # Free the prisoner, defeat the guard and …" at bounding box center [526, 114] width 213 height 190
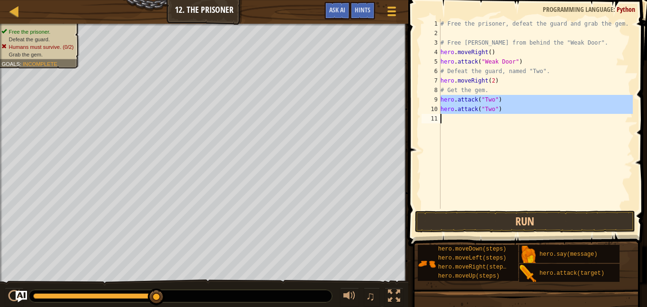
drag, startPoint x: 441, startPoint y: 100, endPoint x: 516, endPoint y: 115, distance: 77.0
click at [516, 115] on div "# Free the prisoner, defeat the guard and grab the gem. # Free [PERSON_NAME] fr…" at bounding box center [536, 123] width 194 height 209
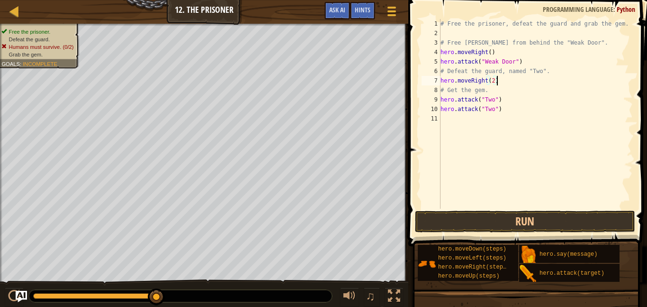
click at [499, 81] on div "# Free the prisoner, defeat the guard and grab the gem. # Free [PERSON_NAME] fr…" at bounding box center [536, 123] width 194 height 209
type textarea "hero.moveRight(2)"
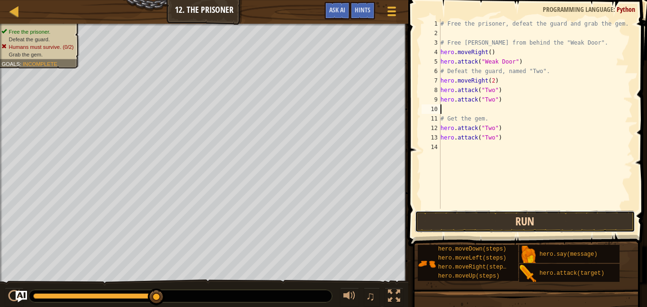
click at [453, 218] on button "Run" at bounding box center [525, 221] width 221 height 22
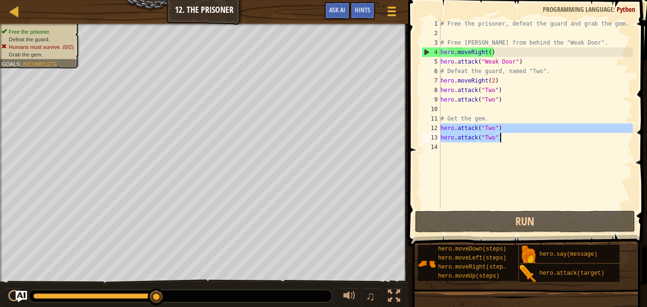
drag, startPoint x: 441, startPoint y: 127, endPoint x: 536, endPoint y: 143, distance: 96.6
click at [536, 143] on div "# Free the prisoner, defeat the guard and grab the gem. # Free [PERSON_NAME] fr…" at bounding box center [536, 123] width 194 height 209
click at [505, 101] on div "# Free the prisoner, defeat the guard and grab the gem. # Free [PERSON_NAME] fr…" at bounding box center [536, 123] width 194 height 209
type textarea "hero.attack("Two")"
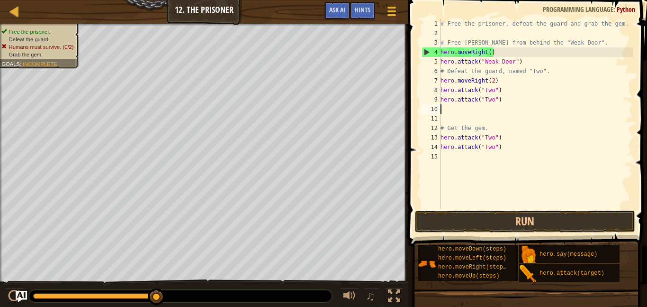
paste textarea "hero.attack("Two")"
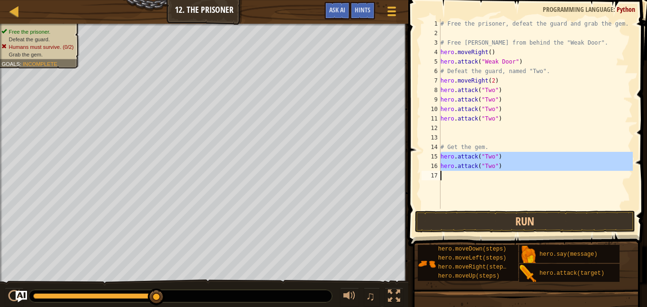
drag, startPoint x: 441, startPoint y: 158, endPoint x: 563, endPoint y: 189, distance: 125.5
click at [563, 189] on div "# Free the prisoner, defeat the guard and grab the gem. # Free [PERSON_NAME] fr…" at bounding box center [536, 123] width 194 height 209
type textarea "hero.attack("Two")"
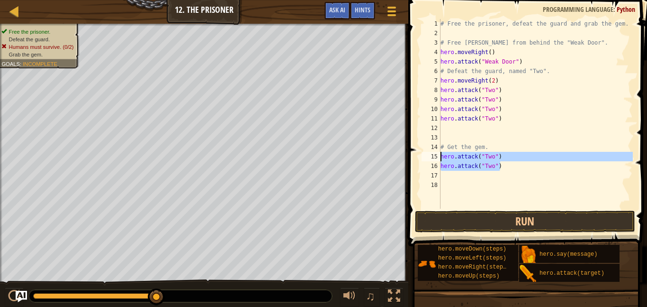
drag, startPoint x: 530, startPoint y: 170, endPoint x: 441, endPoint y: 156, distance: 90.2
click at [441, 156] on div "# Free the prisoner, defeat the guard and grab the gem. # Free [PERSON_NAME] fr…" at bounding box center [536, 123] width 194 height 209
type textarea "hero.attack("Two") hero.attack("Two")"
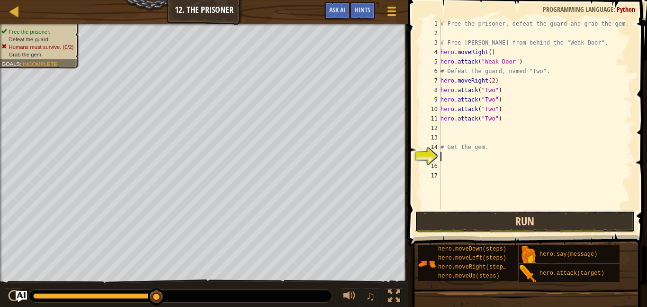
click at [452, 223] on button "Run" at bounding box center [525, 221] width 221 height 22
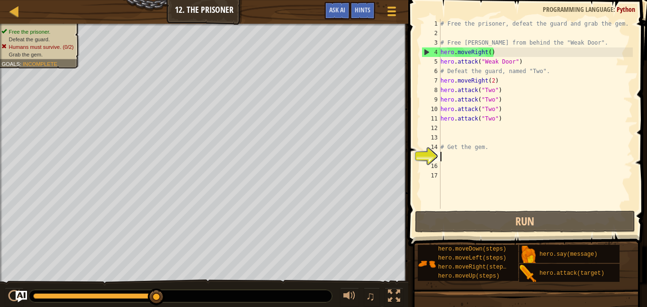
click at [453, 127] on div "# Free the prisoner, defeat the guard and grab the gem. # Free [PERSON_NAME] fr…" at bounding box center [536, 123] width 194 height 209
click at [358, 11] on span "Hints" at bounding box center [363, 9] width 16 height 9
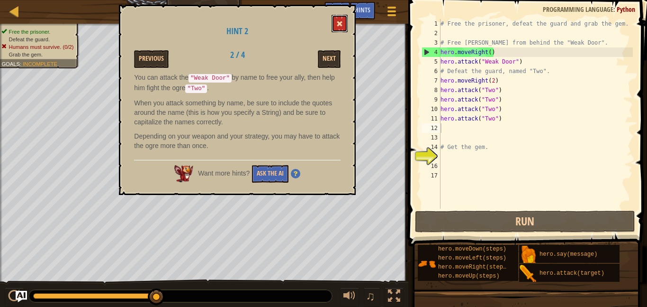
click at [335, 23] on button at bounding box center [340, 24] width 16 height 18
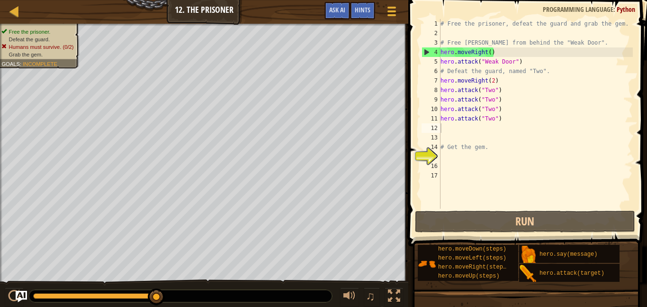
click at [505, 85] on div "# Free the prisoner, defeat the guard and grab the gem. # Free [PERSON_NAME] fr…" at bounding box center [536, 123] width 194 height 209
click at [506, 82] on div "# Free the prisoner, defeat the guard and grab the gem. # Free [PERSON_NAME] fr…" at bounding box center [536, 123] width 194 height 209
type textarea "hero.moveRight(2)"
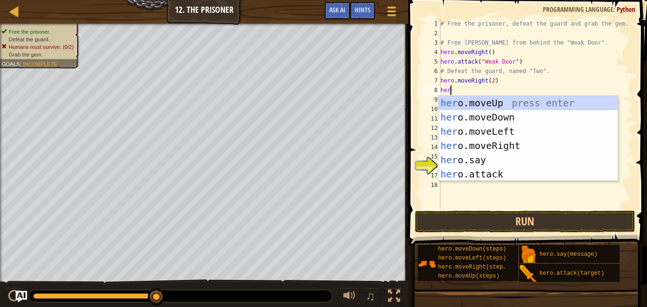
scroll to position [4, 0]
type textarea "h"
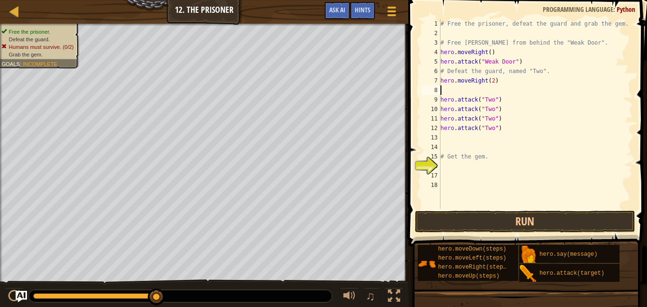
type textarea "hero.moveRight(2)"
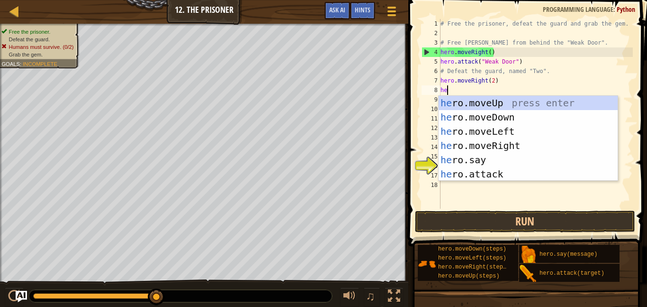
scroll to position [4, 1]
type textarea "hero"
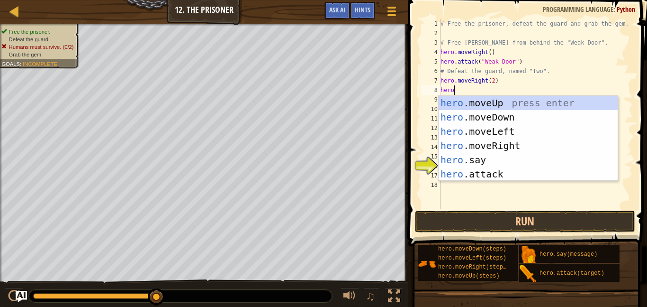
scroll to position [4, 1]
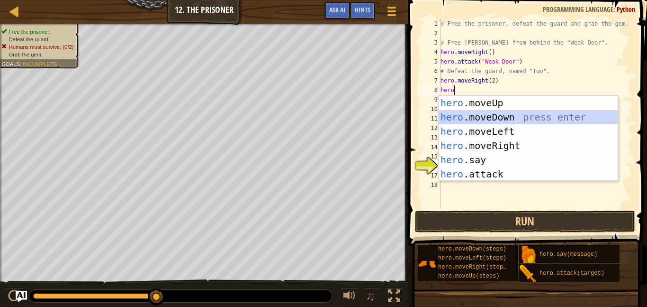
click at [502, 117] on div "hero .moveUp press enter hero .moveDown press enter hero .moveLeft press enter …" at bounding box center [528, 153] width 179 height 114
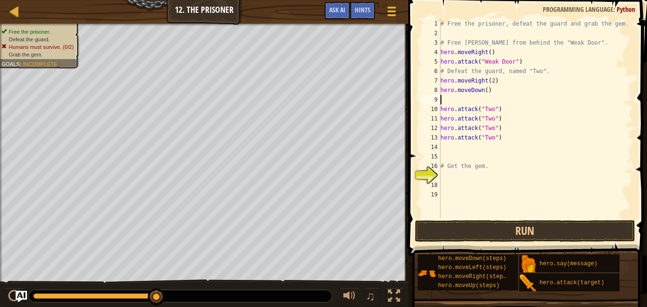
click at [487, 91] on div "# Free the prisoner, defeat the guard and grab the gem. # Free [PERSON_NAME] fr…" at bounding box center [536, 128] width 194 height 218
type textarea "hero.moveDown(4)"
click at [454, 97] on div "# Free the prisoner, defeat the guard and grab the gem. # Free [PERSON_NAME] fr…" at bounding box center [536, 128] width 194 height 218
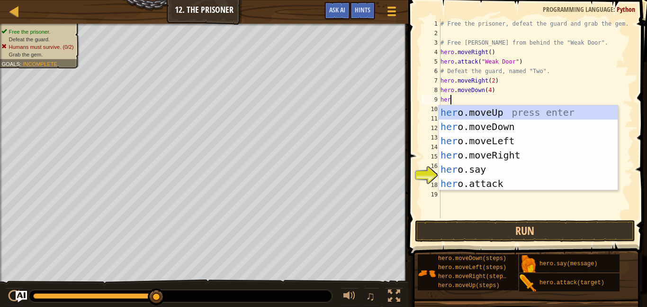
type textarea "hero"
click at [483, 152] on div "hero .moveUp press enter hero .moveDown press enter hero .moveLeft press enter …" at bounding box center [528, 162] width 179 height 114
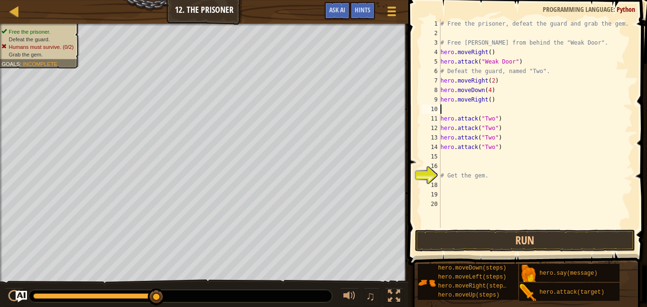
scroll to position [4, 0]
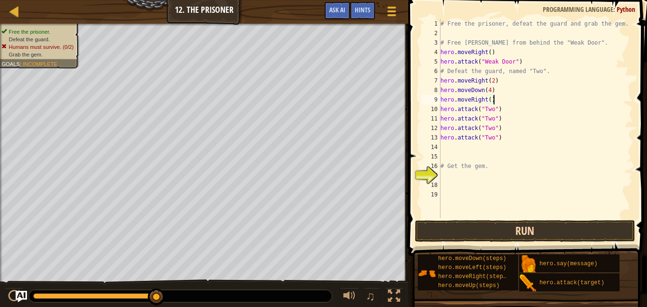
type textarea "hero.moveRight()"
click at [483, 227] on button "Run" at bounding box center [525, 231] width 221 height 22
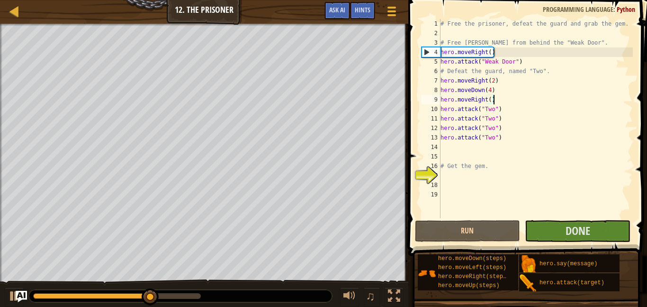
click at [474, 152] on div "# Free the prisoner, defeat the guard and grab the gem. # Free [PERSON_NAME] fr…" at bounding box center [536, 128] width 194 height 218
click at [454, 142] on div "# Free the prisoner, defeat the guard and grab the gem. # Free [PERSON_NAME] fr…" at bounding box center [536, 128] width 194 height 218
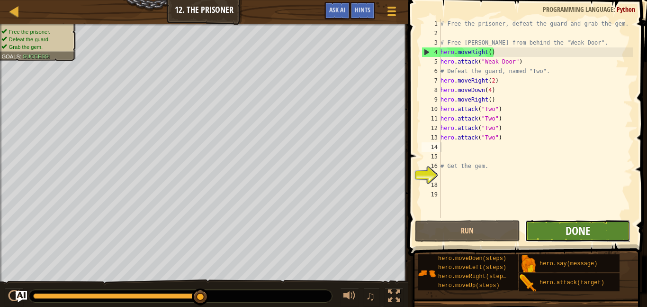
click at [572, 225] on span "Done" at bounding box center [578, 230] width 25 height 15
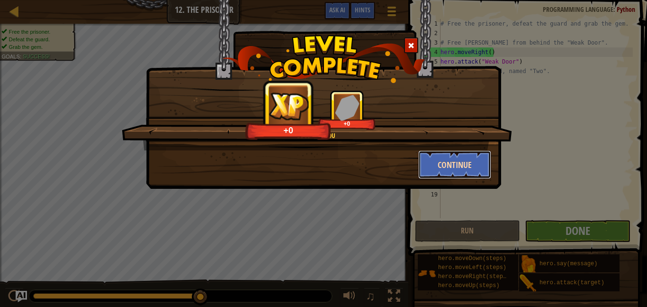
click at [452, 164] on button "Continue" at bounding box center [454, 164] width 73 height 28
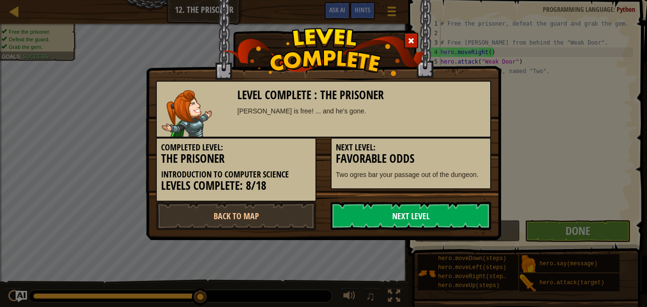
click at [428, 215] on link "Next Level" at bounding box center [411, 215] width 161 height 28
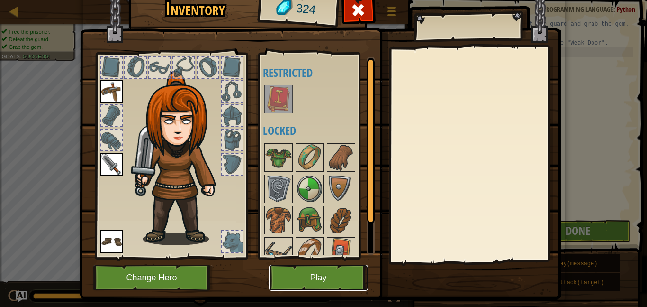
click at [317, 278] on button "Play" at bounding box center [318, 277] width 99 height 26
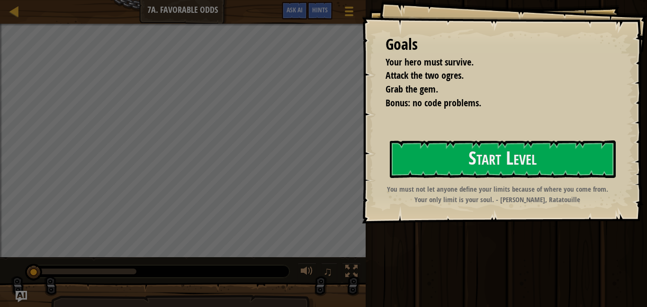
click at [480, 137] on div "Goals Your hero must survive. Attack the two ogres. Grab the gem. Bonus: no cod…" at bounding box center [504, 111] width 285 height 223
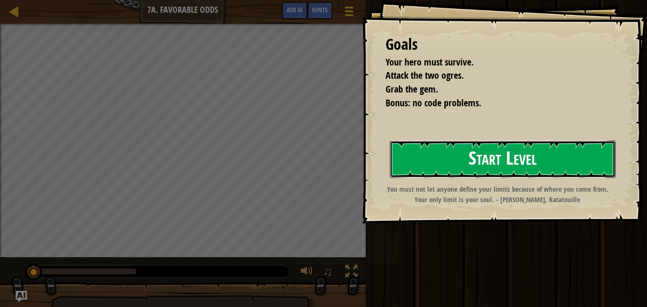
click at [479, 154] on button "Start Level" at bounding box center [503, 158] width 226 height 37
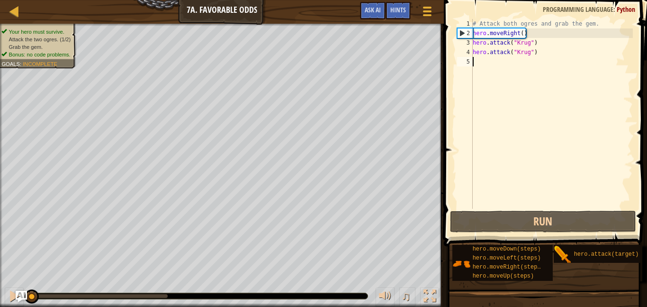
type textarea "h"
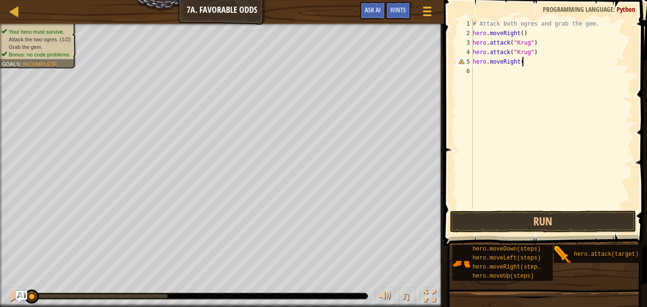
scroll to position [4, 7]
type textarea "hero.moveRight()"
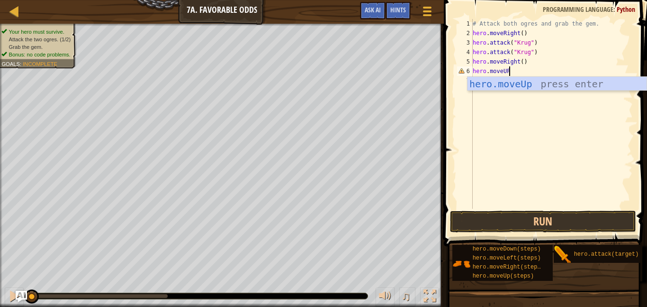
scroll to position [4, 5]
type textarea "hero.moveUp()"
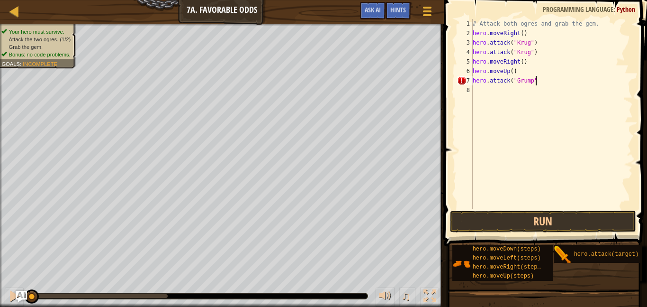
type textarea "hero.attack("Grump")"
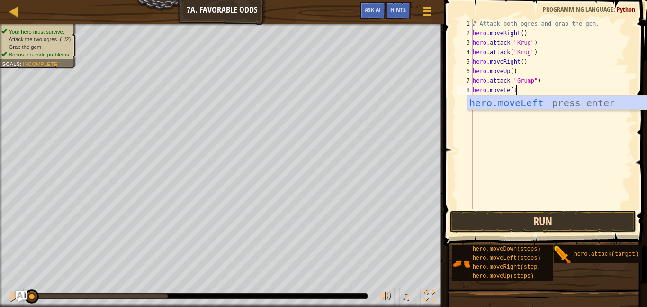
scroll to position [4, 7]
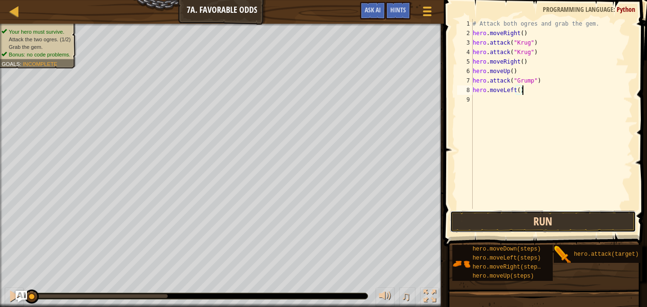
click at [515, 221] on button "Run" at bounding box center [543, 221] width 186 height 22
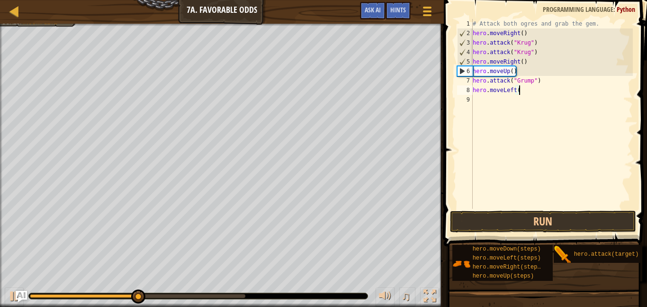
type textarea "hero.moveLeft(2"
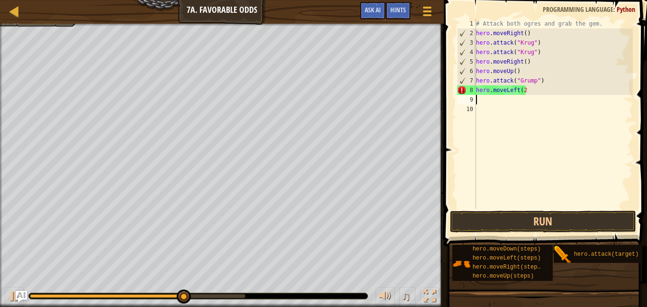
type textarea ")"
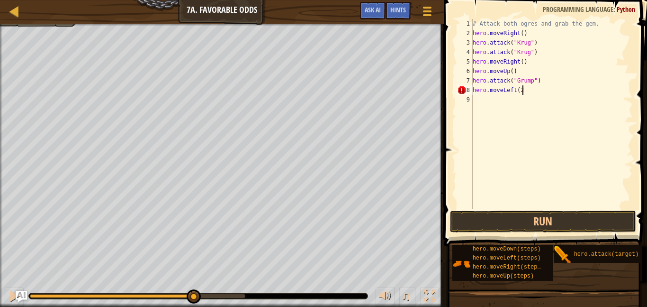
scroll to position [4, 7]
click at [496, 220] on button "Run" at bounding box center [543, 221] width 186 height 22
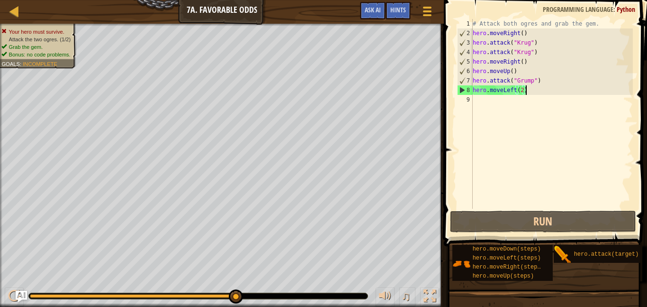
click at [538, 82] on div "# Attack both ogres and grab the gem. hero . moveRight ( ) hero . attack ( "[PE…" at bounding box center [552, 123] width 162 height 209
type textarea "hero.attack("Grump")"
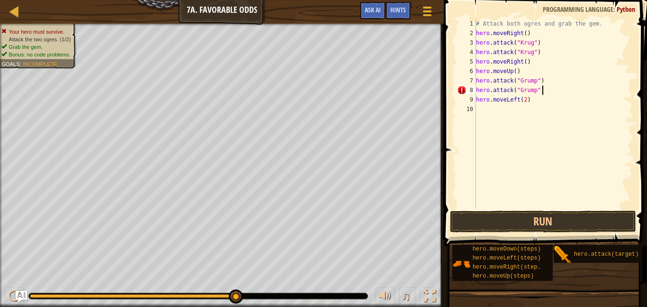
scroll to position [4, 9]
type textarea "hero.attack("Grump")"
click at [482, 213] on button "Run" at bounding box center [543, 221] width 186 height 22
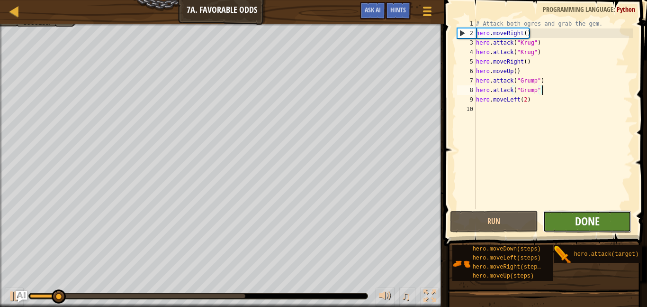
click at [598, 219] on span "Done" at bounding box center [587, 220] width 25 height 15
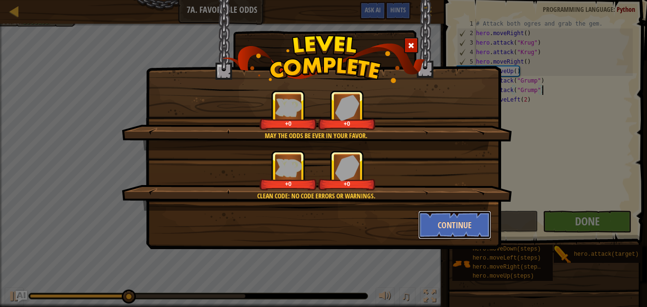
click at [477, 217] on button "Continue" at bounding box center [454, 224] width 73 height 28
click at [467, 234] on div "May the odds be ever in your favor. +0 +0 Clean code: no code errors or warning…" at bounding box center [323, 124] width 355 height 249
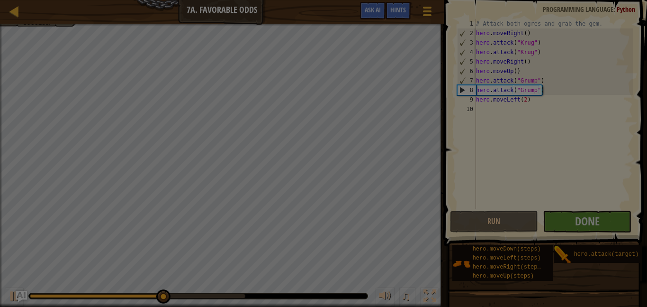
click at [426, 1] on body "Map Introduction to Computer Science 7a. Favorable Odds Game Menu Done Hints As…" at bounding box center [323, 0] width 647 height 1
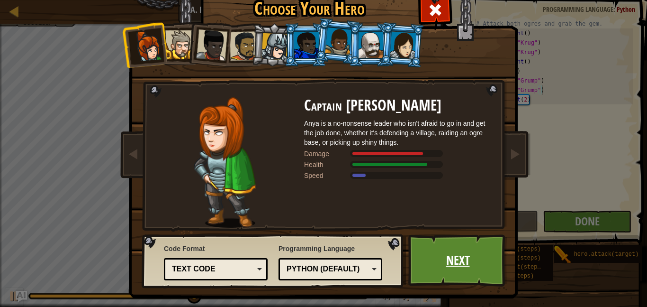
click at [444, 236] on link "Next" at bounding box center [458, 260] width 99 height 52
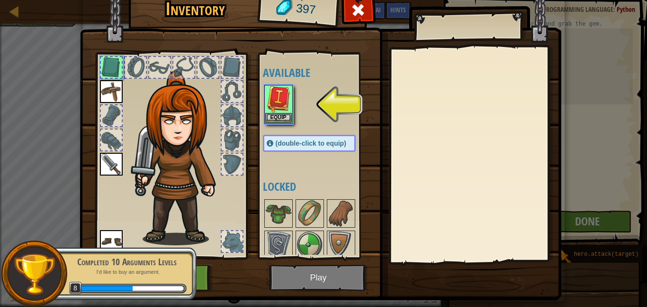
click at [318, 282] on img at bounding box center [321, 128] width 482 height 344
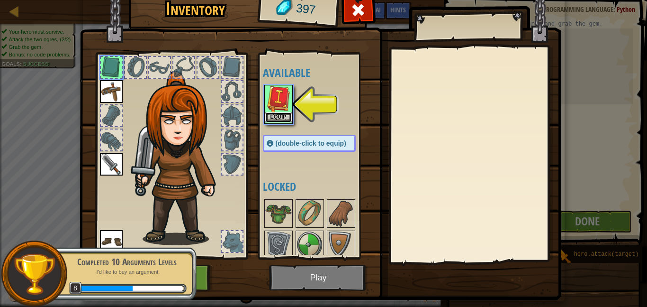
click at [282, 118] on button "Equip" at bounding box center [278, 117] width 27 height 10
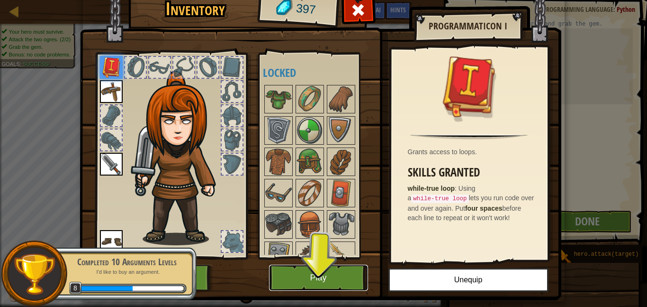
click at [345, 283] on button "Play" at bounding box center [318, 277] width 99 height 26
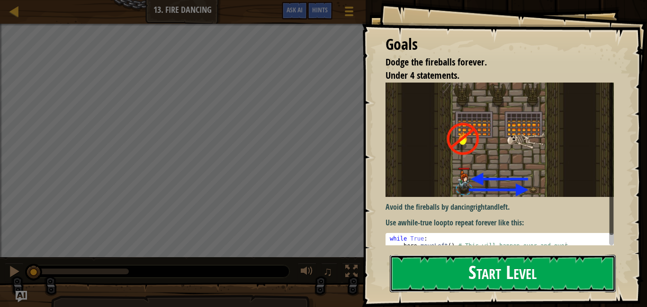
click at [463, 279] on button "Start Level" at bounding box center [503, 272] width 226 height 37
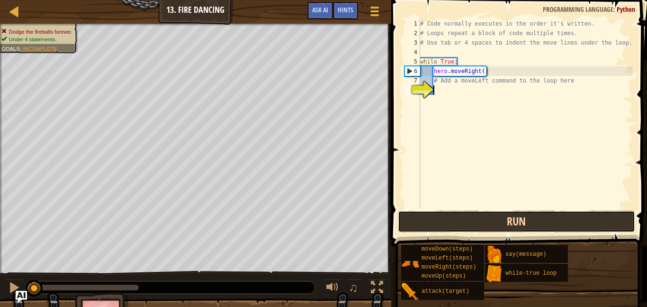
click at [478, 229] on button "Run" at bounding box center [516, 221] width 237 height 22
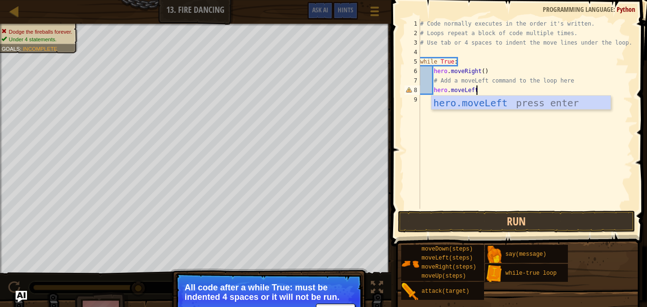
scroll to position [4, 9]
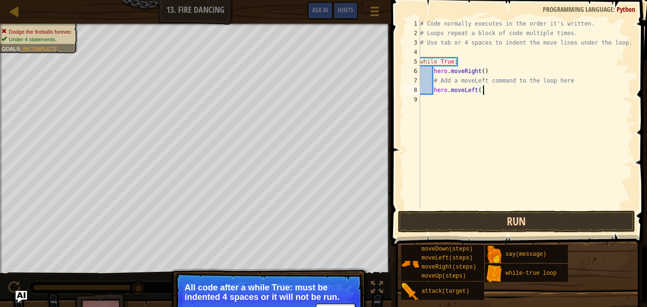
type textarea "hero.moveLeft()"
click at [432, 221] on button "Run" at bounding box center [516, 221] width 237 height 22
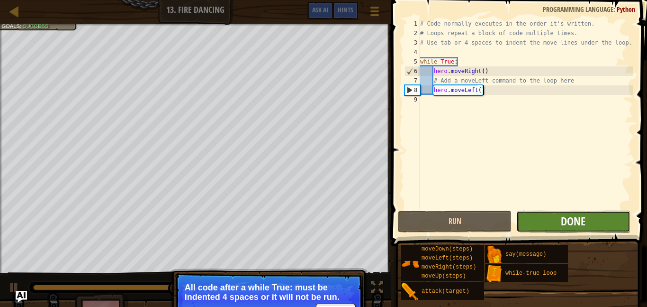
click at [567, 223] on span "Done" at bounding box center [573, 220] width 25 height 15
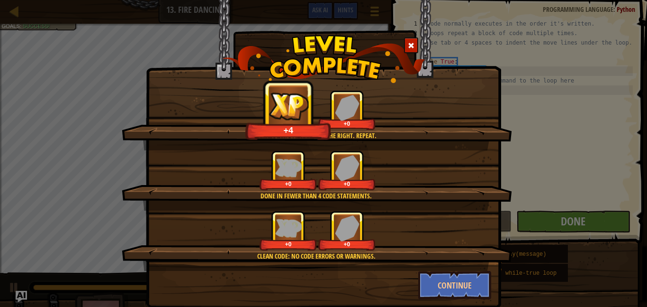
click at [403, 49] on img at bounding box center [323, 59] width 203 height 48
click at [412, 46] on span at bounding box center [411, 45] width 7 height 7
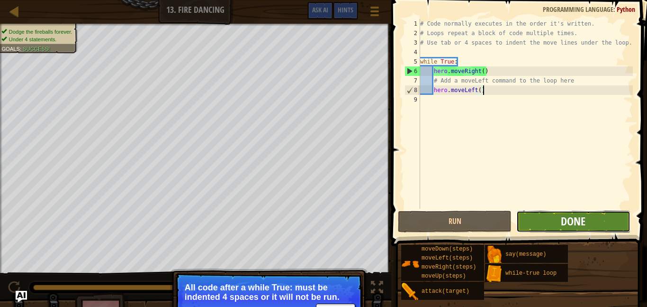
click at [573, 218] on span "Done" at bounding box center [573, 220] width 25 height 15
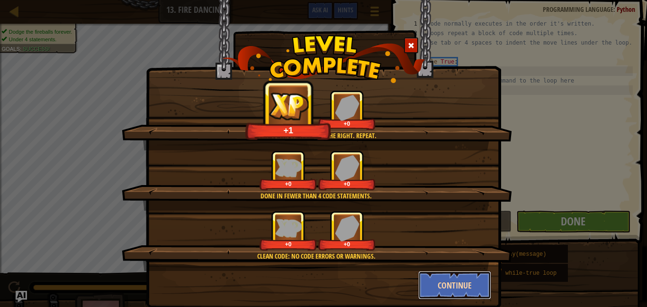
click at [480, 285] on button "Continue" at bounding box center [454, 285] width 73 height 28
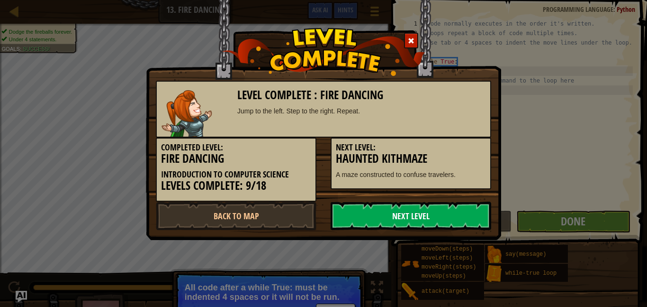
click at [418, 216] on link "Next Level" at bounding box center [411, 215] width 161 height 28
